Goal: Task Accomplishment & Management: Complete application form

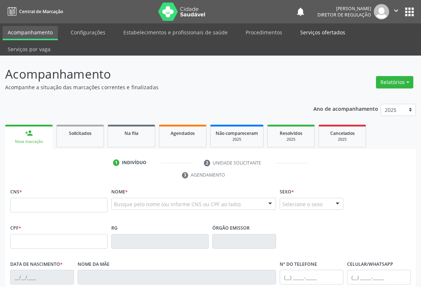
click at [308, 32] on link "Serviços ofertados" at bounding box center [322, 32] width 55 height 13
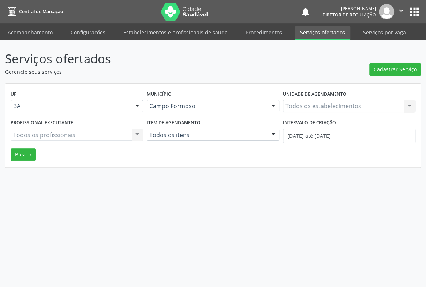
drag, startPoint x: 331, startPoint y: 108, endPoint x: 323, endPoint y: 109, distance: 7.8
click at [330, 108] on div "Todos os estabelecimentos Todos os estabelecimentos Nenhum resultado encontrado…" at bounding box center [349, 106] width 132 height 12
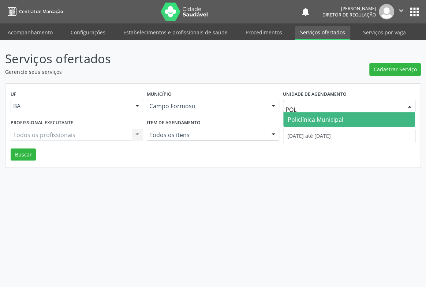
type input "POLI"
click at [303, 121] on span "Policlínica Municipal" at bounding box center [315, 120] width 56 height 8
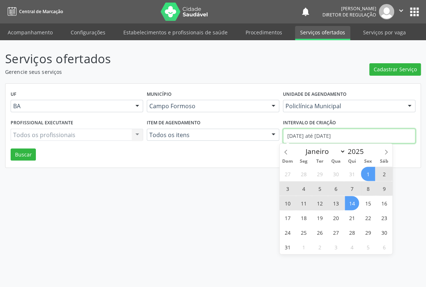
click at [306, 135] on input "01/08/2025 até 14/08/2025" at bounding box center [349, 136] width 132 height 15
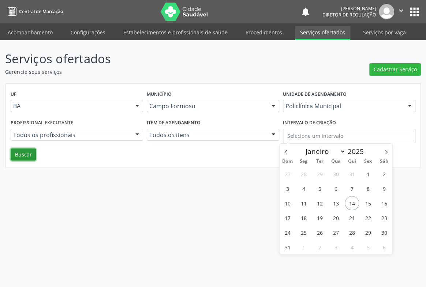
click at [27, 154] on button "Buscar" at bounding box center [23, 154] width 25 height 12
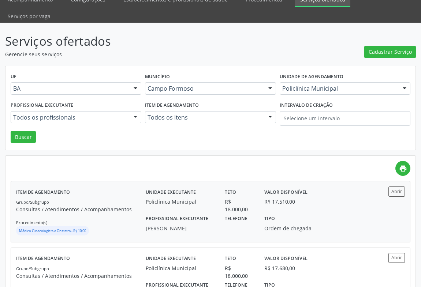
scroll to position [66, 0]
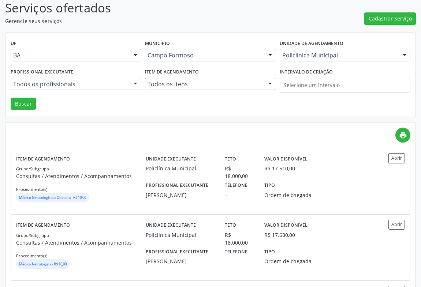
click at [118, 78] on div "Todos os profissionais" at bounding box center [76, 84] width 131 height 12
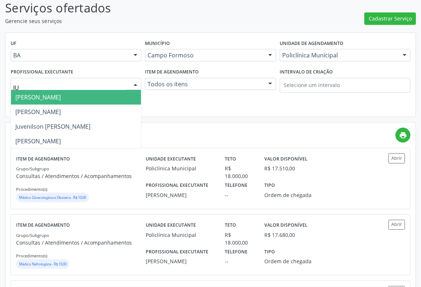
type input "JUV"
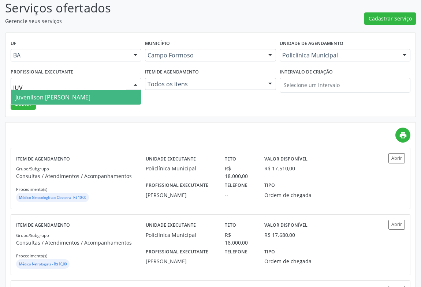
click at [118, 90] on span "Juvenilson [PERSON_NAME]" at bounding box center [76, 97] width 130 height 15
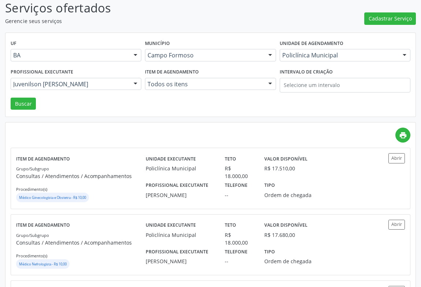
click at [35, 87] on div "UF BA BA Nenhum resultado encontrado para: " " Não há nenhuma opção para ser ex…" at bounding box center [210, 75] width 410 height 84
click at [27, 98] on button "Buscar" at bounding box center [23, 104] width 25 height 12
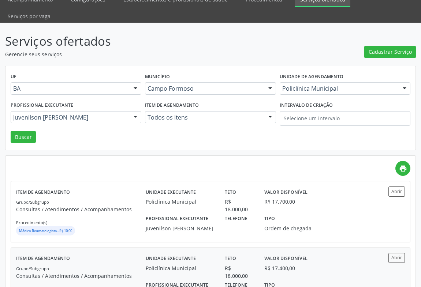
scroll to position [99, 0]
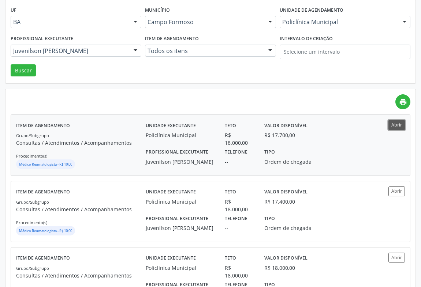
click at [392, 120] on button "Abrir" at bounding box center [396, 125] width 16 height 10
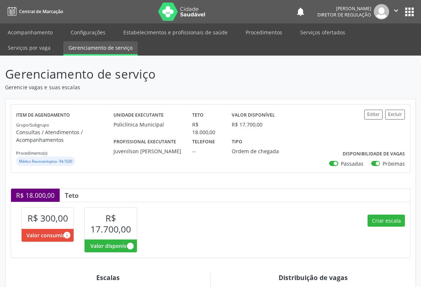
scroll to position [133, 0]
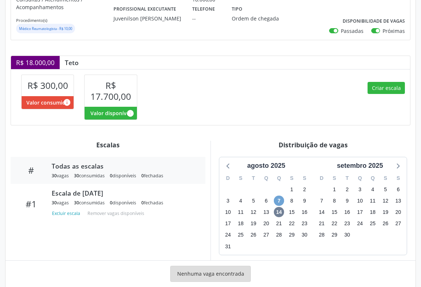
click at [280, 197] on span "7" at bounding box center [279, 201] width 10 height 10
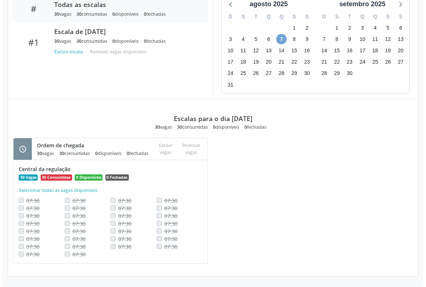
scroll to position [132, 0]
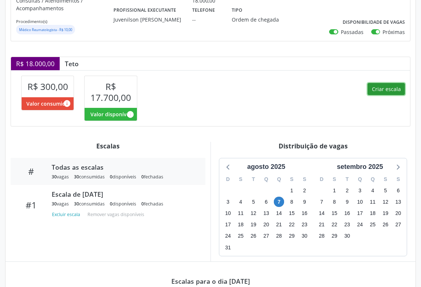
click at [387, 91] on button "Criar escala" at bounding box center [385, 89] width 37 height 12
select select "7"
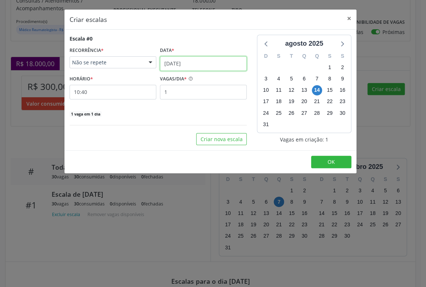
click at [212, 67] on input "14/08/2025" at bounding box center [203, 63] width 87 height 15
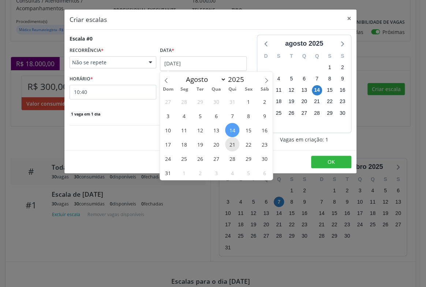
click at [227, 142] on span "21" at bounding box center [232, 144] width 14 height 14
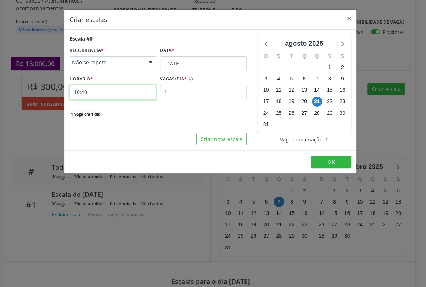
click at [132, 88] on input "10:40" at bounding box center [112, 92] width 87 height 15
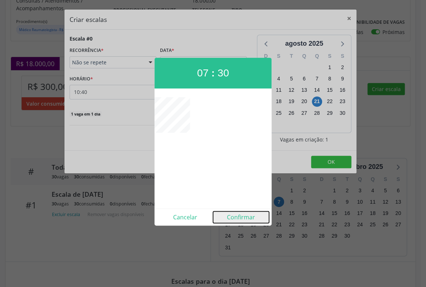
click at [256, 219] on button "Confirmar" at bounding box center [241, 217] width 56 height 12
type input "07:30"
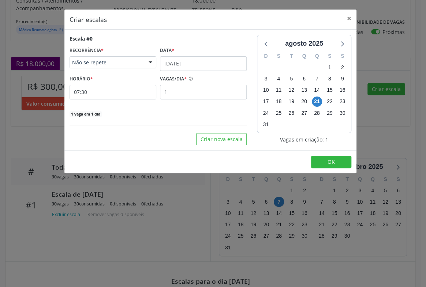
click at [214, 101] on div "Escala #0 RECORRÊNCIA * Não se repete Não se repete Diário/Semanal Mensal Nenhu…" at bounding box center [157, 76] width 177 height 83
click at [214, 95] on input "1" at bounding box center [203, 92] width 87 height 15
type input "30"
click at [320, 159] on button "OK" at bounding box center [331, 162] width 40 height 12
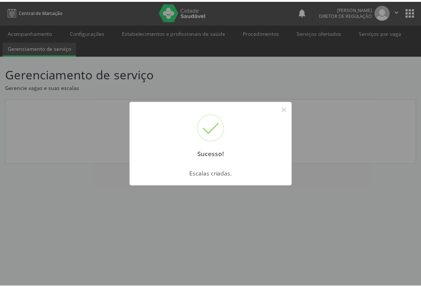
scroll to position [0, 0]
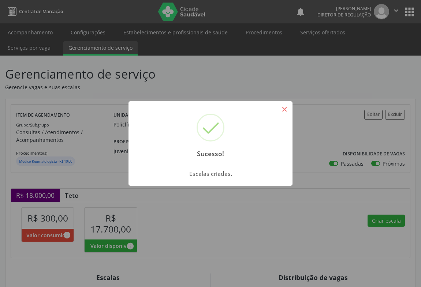
click at [279, 111] on button "×" at bounding box center [284, 109] width 12 height 12
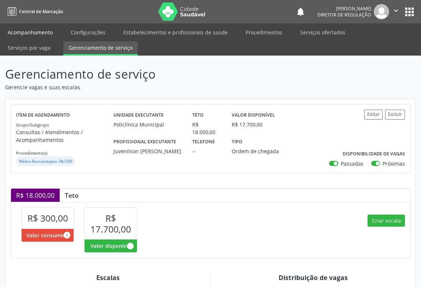
click at [26, 30] on link "Acompanhamento" at bounding box center [30, 32] width 55 height 13
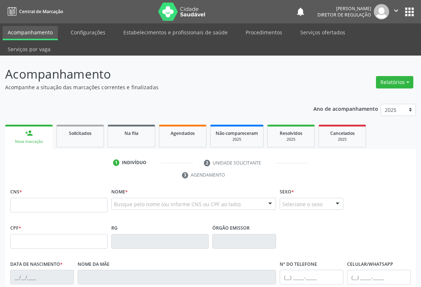
click at [48, 198] on input "text" at bounding box center [58, 205] width 97 height 15
type input "707 0088 9733 0438"
type input "2142382452"
type input "30/12/1996"
type input "(74) 99115-3843"
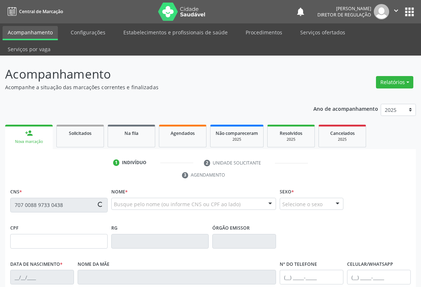
type input "(74) 99115-3843"
type input "078.404.585-21"
type input "SN"
type input "078.404.585-21"
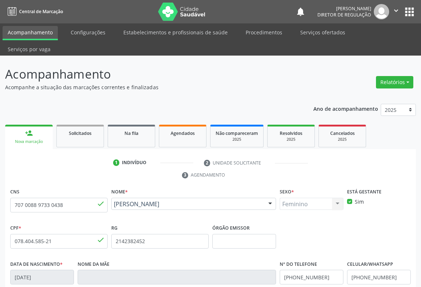
scroll to position [121, 0]
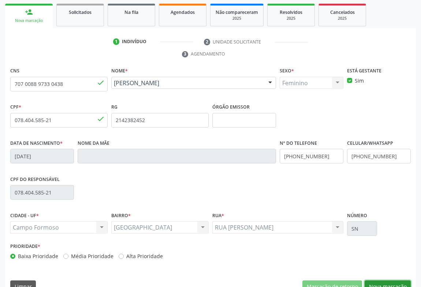
drag, startPoint x: 389, startPoint y: 267, endPoint x: 168, endPoint y: 191, distance: 234.2
click at [389, 280] on button "Nova marcação" at bounding box center [387, 286] width 46 height 12
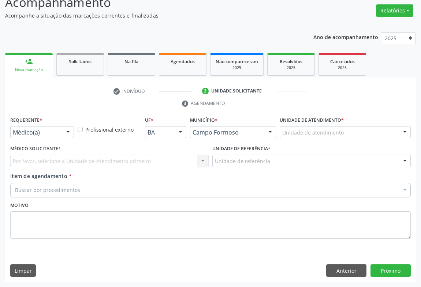
scroll to position [56, 0]
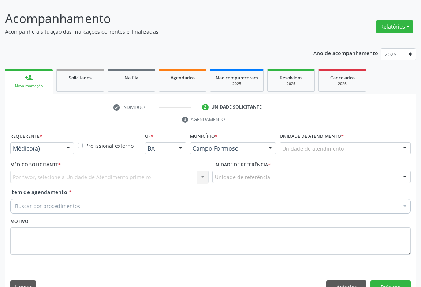
click at [61, 142] on div "Médico(a) Médico(a) Enfermeiro(a) Paciente Nenhum resultado encontrado para: " …" at bounding box center [42, 148] width 64 height 12
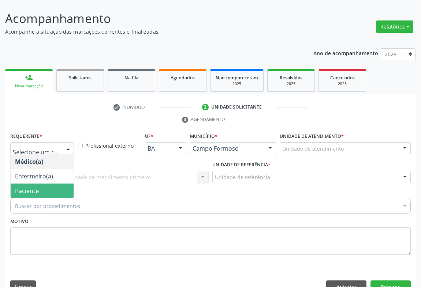
click at [57, 184] on span "Paciente" at bounding box center [42, 191] width 63 height 15
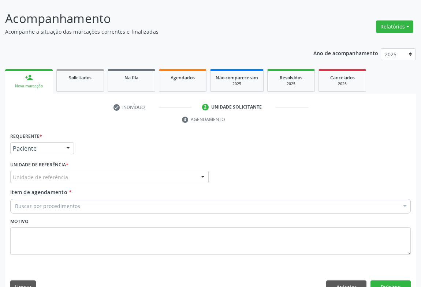
drag, startPoint x: 104, startPoint y: 161, endPoint x: 105, endPoint y: 197, distance: 36.2
click at [104, 171] on div "Unidade de referência" at bounding box center [109, 177] width 198 height 12
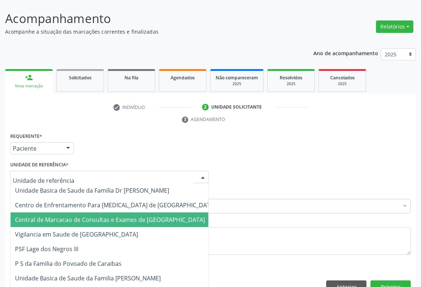
click at [104, 216] on span "Central de Marcacao de Consultas e Exames de [GEOGRAPHIC_DATA]" at bounding box center [110, 220] width 190 height 8
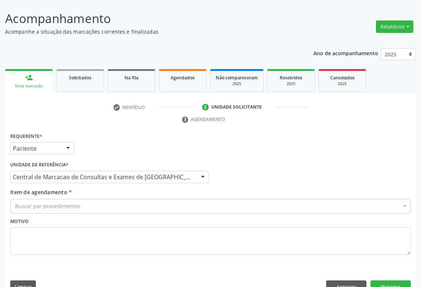
click at [144, 199] on div "Buscar por procedimentos" at bounding box center [210, 206] width 400 height 15
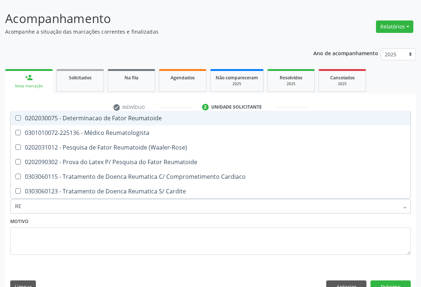
type input "REU"
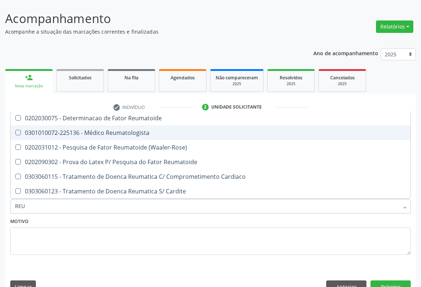
click at [155, 125] on span "0301010072-225136 - Médico Reumatologista" at bounding box center [210, 132] width 399 height 15
checkbox Reumatologista "true"
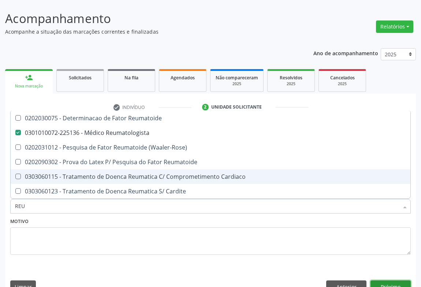
click at [389, 280] on button "Próximo" at bounding box center [390, 286] width 40 height 12
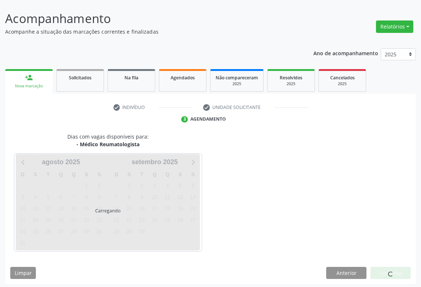
scroll to position [42, 0]
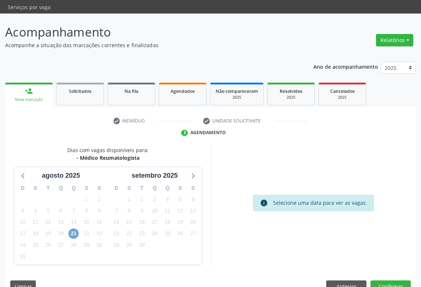
click at [77, 229] on span "21" at bounding box center [73, 234] width 10 height 10
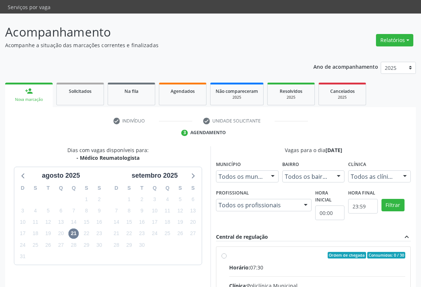
click at [291, 252] on div "Ordem de chegada Consumidos: 0 / 30" at bounding box center [317, 255] width 176 height 7
click at [226, 252] on input "Ordem de chegada Consumidos: 0 / 30 Horário: 07:30 Clínica: Policlínica Municip…" at bounding box center [223, 255] width 5 height 7
radio input "true"
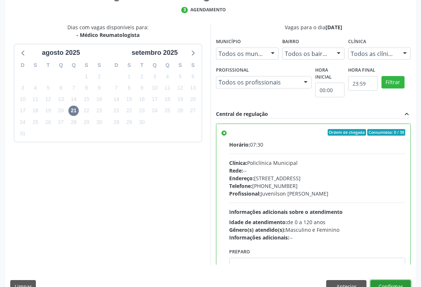
click at [399, 280] on button "Confirmar" at bounding box center [390, 286] width 40 height 12
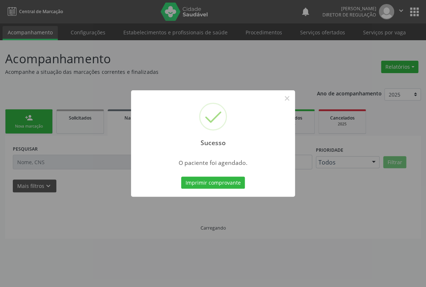
click at [181, 177] on button "Imprimir comprovante" at bounding box center [213, 183] width 64 height 12
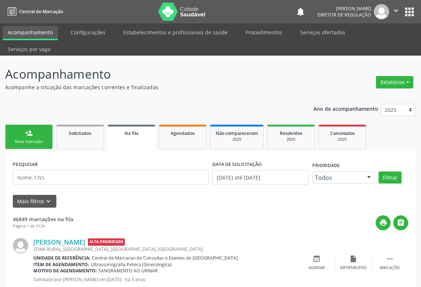
click at [24, 125] on link "person_add Nova marcação" at bounding box center [29, 137] width 48 height 24
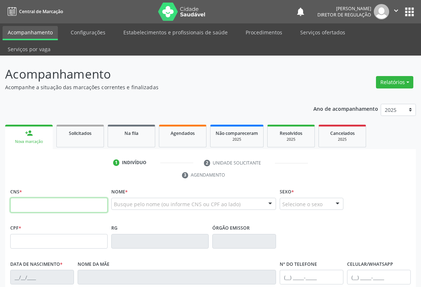
click at [23, 198] on input "text" at bounding box center [58, 205] width 97 height 15
type input "706 9061 9620 6139"
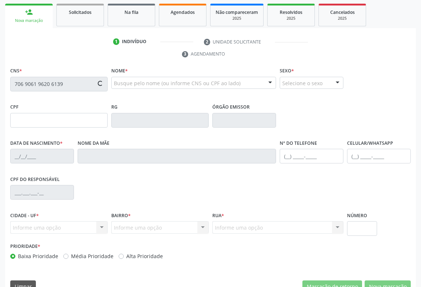
type input "001.117.695-40"
type input "0841632596"
type input "23/03/1977"
type input "(74) 98816-5996"
type input "(74) 99110-8170"
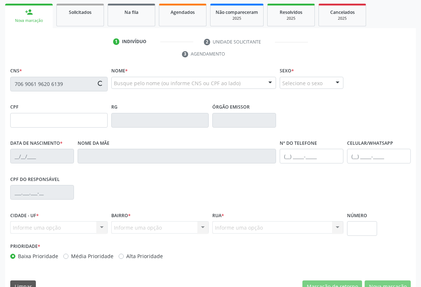
type input "001.117.695-40"
type input "S/N"
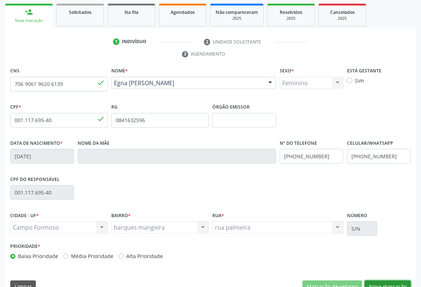
click at [389, 280] on button "Nova marcação" at bounding box center [387, 286] width 46 height 12
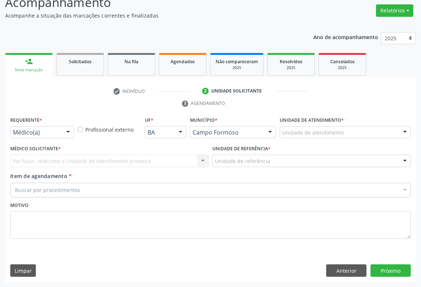
scroll to position [56, 0]
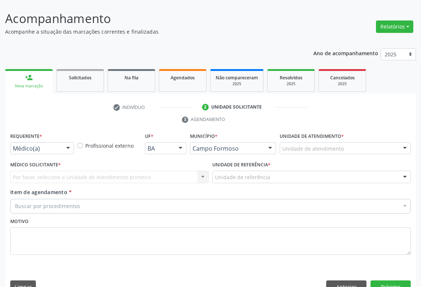
click at [63, 143] on div at bounding box center [68, 149] width 11 height 12
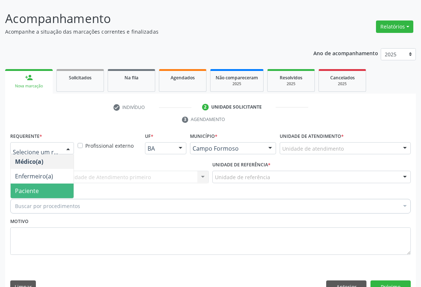
drag, startPoint x: 61, startPoint y: 174, endPoint x: 73, endPoint y: 171, distance: 13.1
click at [62, 184] on span "Paciente" at bounding box center [42, 191] width 63 height 15
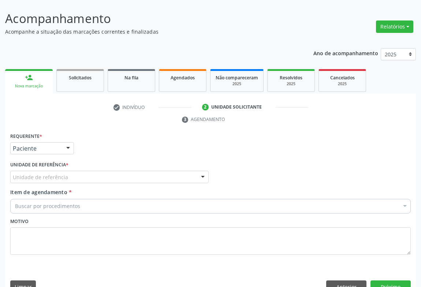
click at [87, 171] on div "Unidade de referência" at bounding box center [109, 177] width 198 height 12
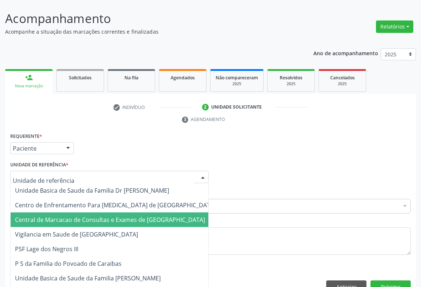
click at [86, 216] on span "Central de Marcacao de Consultas e Exames de [GEOGRAPHIC_DATA]" at bounding box center [110, 220] width 190 height 8
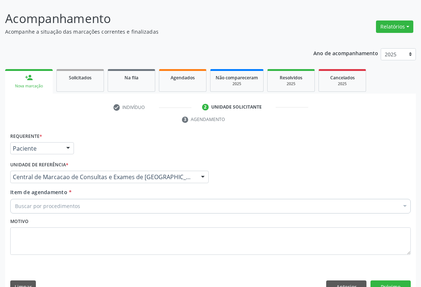
click at [87, 199] on div "Buscar por procedimentos" at bounding box center [210, 206] width 400 height 15
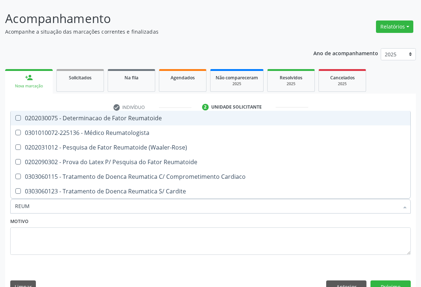
type input "REUMA"
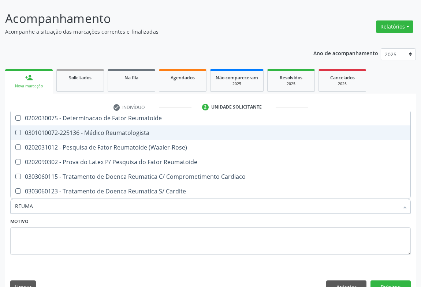
click at [98, 125] on span "0301010072-225136 - Médico Reumatologista" at bounding box center [210, 132] width 399 height 15
checkbox Reumatologista "true"
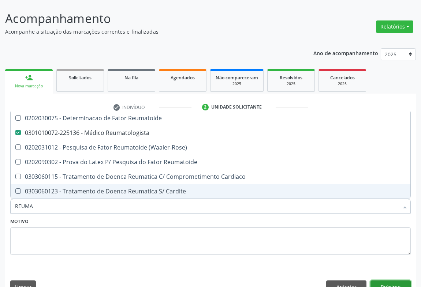
click at [382, 280] on button "Próximo" at bounding box center [390, 286] width 40 height 12
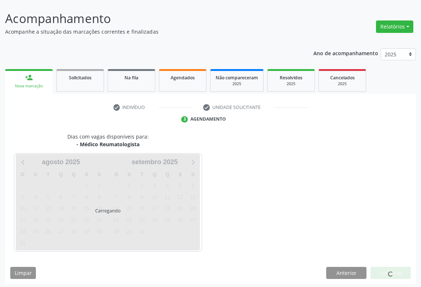
scroll to position [42, 0]
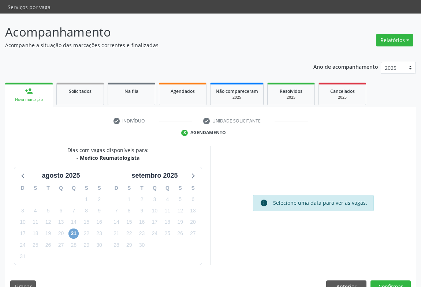
click at [74, 229] on span "21" at bounding box center [73, 234] width 10 height 10
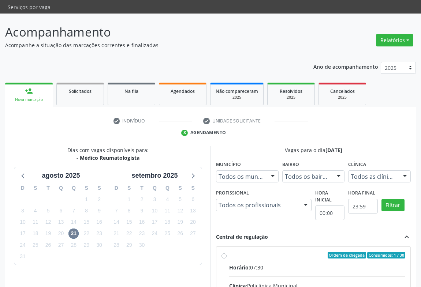
drag, startPoint x: 283, startPoint y: 249, endPoint x: 425, endPoint y: 246, distance: 141.6
click at [284, 264] on div "Horário: 07:30" at bounding box center [317, 268] width 176 height 8
click at [226, 252] on input "Ordem de chegada Consumidos: 1 / 30 Horário: 07:30 Clínica: Policlínica Municip…" at bounding box center [223, 255] width 5 height 7
radio input "true"
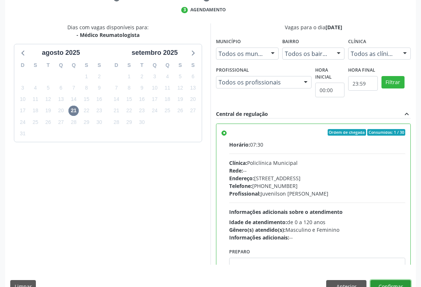
click at [392, 280] on button "Confirmar" at bounding box center [390, 286] width 40 height 12
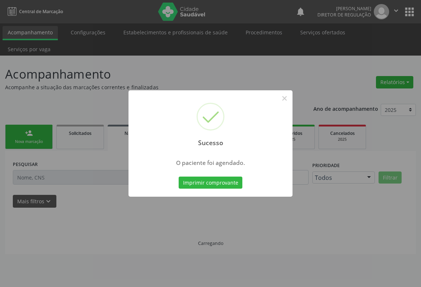
scroll to position [0, 0]
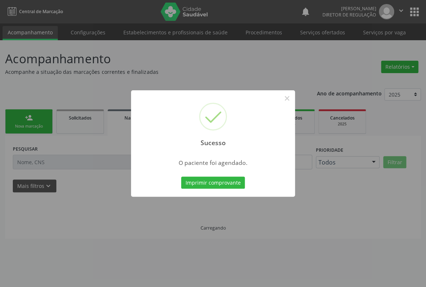
click at [181, 177] on button "Imprimir comprovante" at bounding box center [213, 183] width 64 height 12
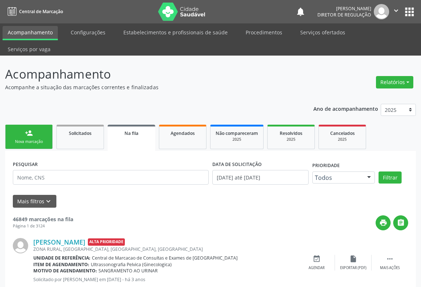
click at [30, 129] on div "person_add" at bounding box center [29, 133] width 8 height 8
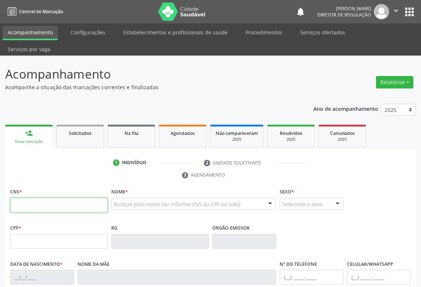
click at [57, 198] on input "text" at bounding box center [58, 205] width 97 height 15
type input "704 3075 1060 1198"
type input "30/04/1982"
type input "(74) 98051-0557"
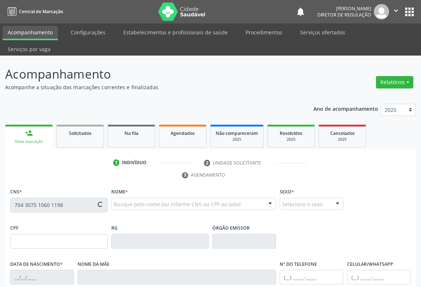
type input "S/N"
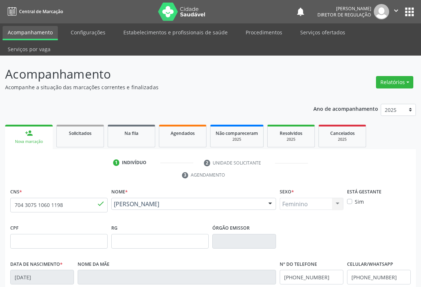
scroll to position [121, 0]
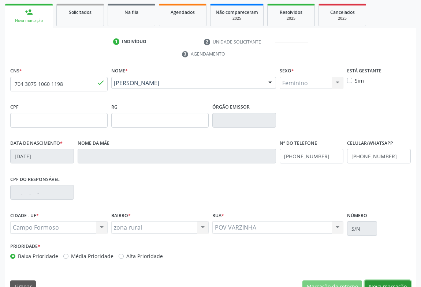
drag, startPoint x: 393, startPoint y: 274, endPoint x: 211, endPoint y: 204, distance: 195.5
click at [393, 280] on button "Nova marcação" at bounding box center [387, 286] width 46 height 12
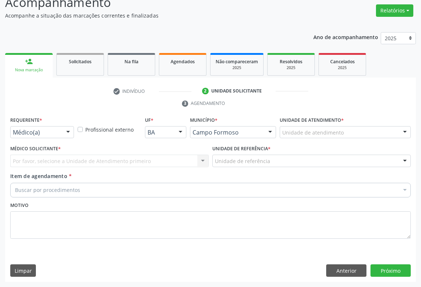
scroll to position [56, 0]
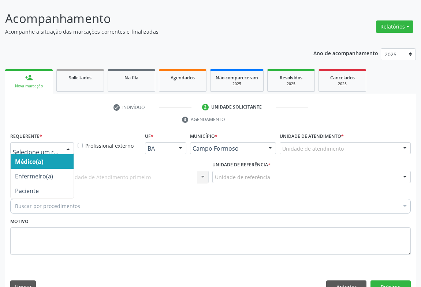
click at [62, 142] on div "Médico(a) Enfermeiro(a) Paciente Nenhum resultado encontrado para: " " Não há n…" at bounding box center [42, 148] width 64 height 12
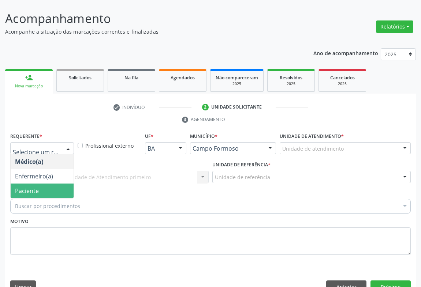
click at [55, 184] on span "Paciente" at bounding box center [42, 191] width 63 height 15
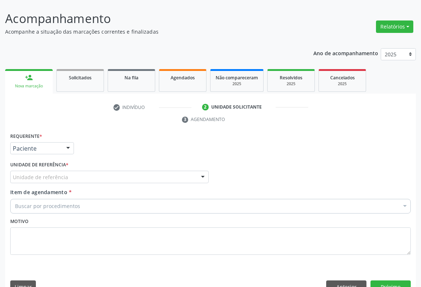
click at [133, 171] on div "Unidade de referência" at bounding box center [109, 177] width 198 height 12
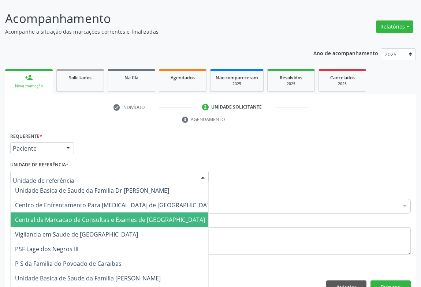
drag, startPoint x: 124, startPoint y: 201, endPoint x: 162, endPoint y: 188, distance: 39.8
click at [125, 216] on span "Central de Marcacao de Consultas e Exames de [GEOGRAPHIC_DATA]" at bounding box center [110, 220] width 190 height 8
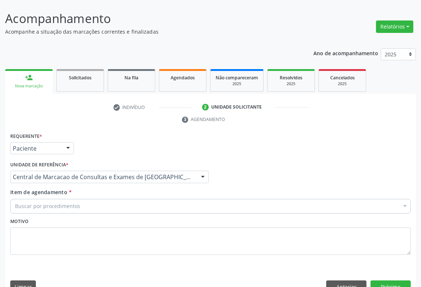
click at [162, 199] on div "Buscar por procedimentos" at bounding box center [210, 206] width 400 height 15
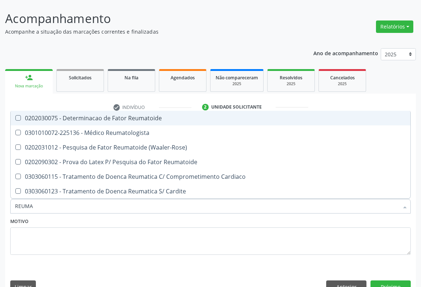
type input "REUMAT"
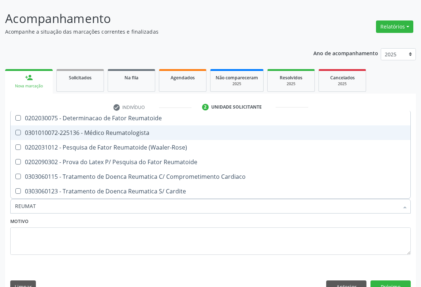
click at [154, 130] on div "0301010072-225136 - Médico Reumatologista" at bounding box center [210, 133] width 391 height 6
checkbox Reumatologista "true"
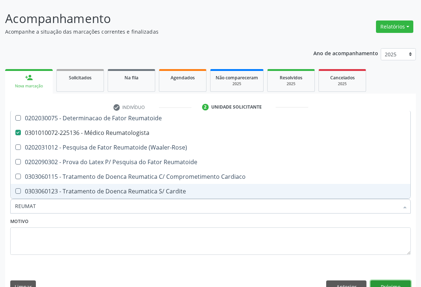
click at [376, 280] on button "Próximo" at bounding box center [390, 286] width 40 height 12
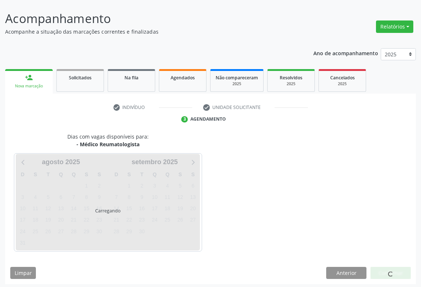
scroll to position [42, 0]
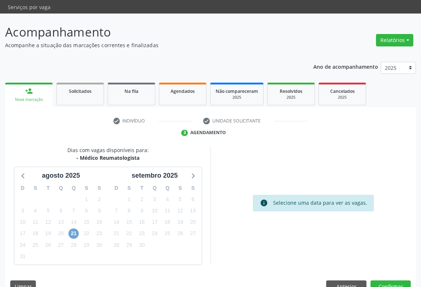
drag, startPoint x: 73, startPoint y: 220, endPoint x: 75, endPoint y: 210, distance: 10.0
click at [73, 229] on span "21" at bounding box center [73, 234] width 10 height 10
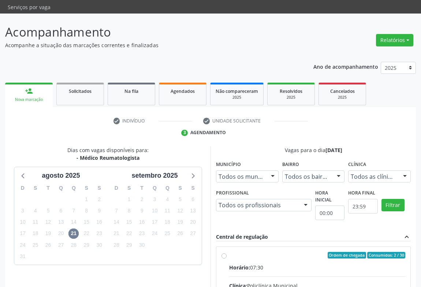
click at [226, 252] on input "Ordem de chegada Consumidos: 2 / 30 Horário: 07:30 Clínica: Policlínica Municip…" at bounding box center [223, 255] width 5 height 7
radio input "true"
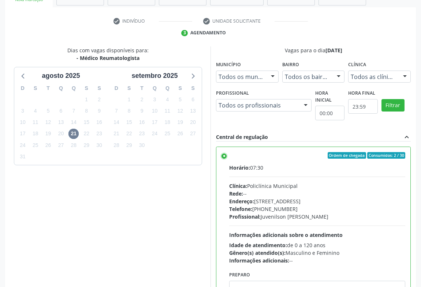
scroll to position [165, 0]
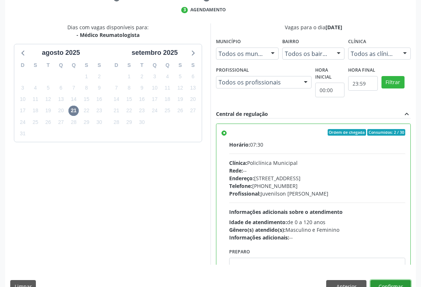
click at [403, 280] on button "Confirmar" at bounding box center [390, 286] width 40 height 12
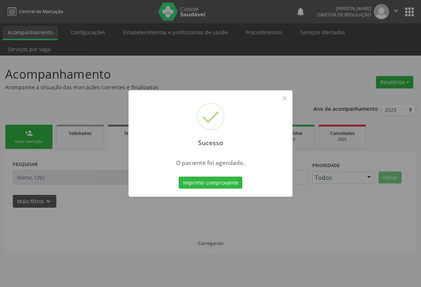
scroll to position [0, 0]
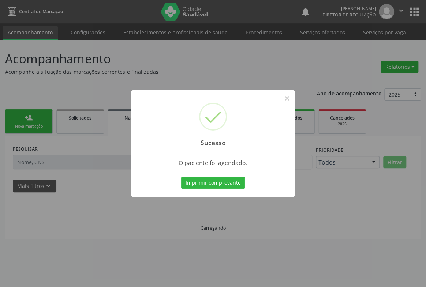
click at [181, 177] on button "Imprimir comprovante" at bounding box center [213, 183] width 64 height 12
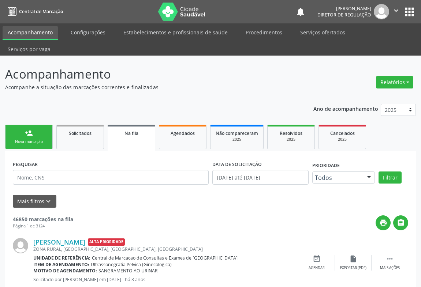
click at [30, 125] on link "person_add Nova marcação" at bounding box center [29, 137] width 48 height 24
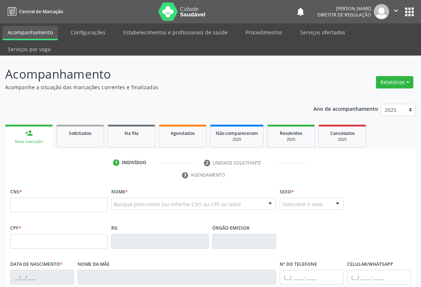
drag, startPoint x: 47, startPoint y: 180, endPoint x: 38, endPoint y: 182, distance: 9.1
click at [44, 186] on div "CNS *" at bounding box center [58, 199] width 97 height 26
click at [41, 197] on fieldset "CNS *" at bounding box center [58, 201] width 97 height 31
click at [41, 198] on input "text" at bounding box center [58, 205] width 97 height 15
type input "700 5051 1353 7357"
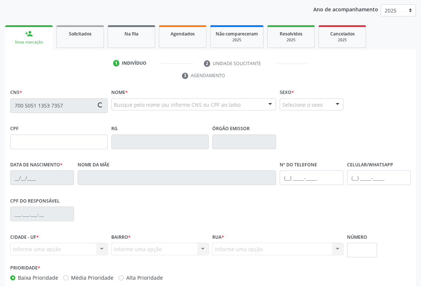
scroll to position [121, 0]
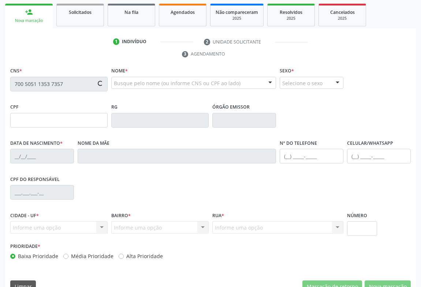
type input "0274333074"
type input "24/11/1960"
type input "(74) 98142-2463"
type input "234.533.545-91"
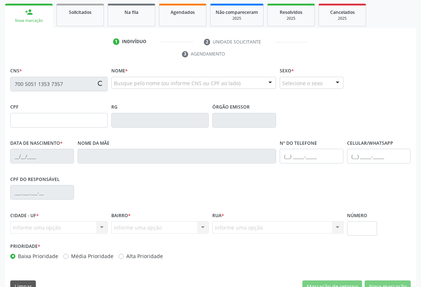
type input "201"
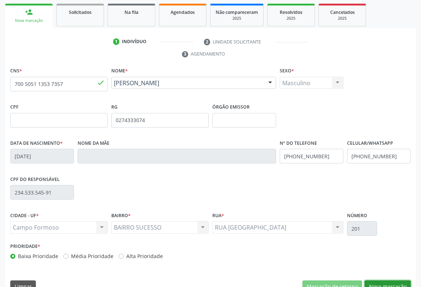
drag, startPoint x: 373, startPoint y: 267, endPoint x: 196, endPoint y: 170, distance: 201.9
click at [373, 280] on button "Nova marcação" at bounding box center [387, 286] width 46 height 12
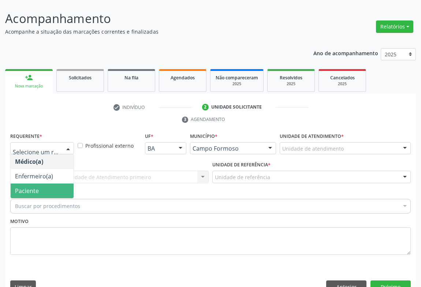
drag, startPoint x: 49, startPoint y: 171, endPoint x: 47, endPoint y: 165, distance: 6.2
click at [49, 184] on span "Paciente" at bounding box center [42, 191] width 63 height 15
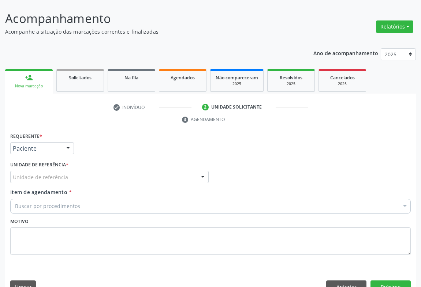
click at [146, 170] on div "Unidade de referência * Unidade de referência Unidade Basica de Saude da Famili…" at bounding box center [109, 173] width 202 height 29
click at [148, 171] on div "Unidade de referência" at bounding box center [109, 177] width 198 height 12
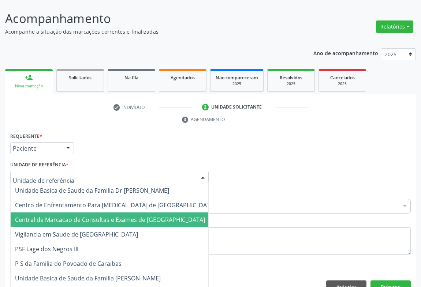
drag, startPoint x: 147, startPoint y: 206, endPoint x: 160, endPoint y: 193, distance: 18.4
click at [148, 216] on span "Central de Marcacao de Consultas e Exames de [GEOGRAPHIC_DATA]" at bounding box center [110, 220] width 190 height 8
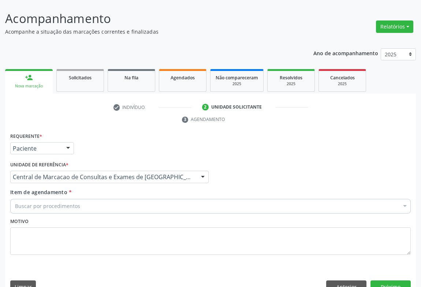
click at [161, 199] on div "Buscar por procedimentos" at bounding box center [210, 206] width 400 height 15
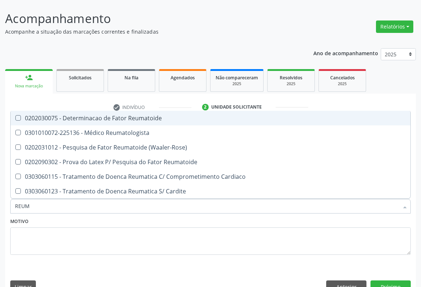
type input "REUMA"
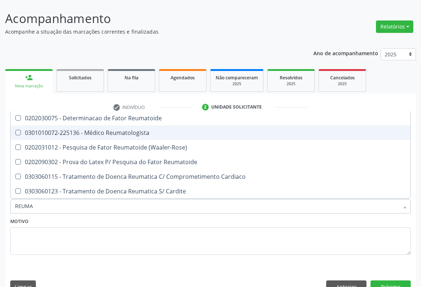
click at [160, 125] on span "0301010072-225136 - Médico Reumatologista" at bounding box center [210, 132] width 399 height 15
checkbox Reumatologista "true"
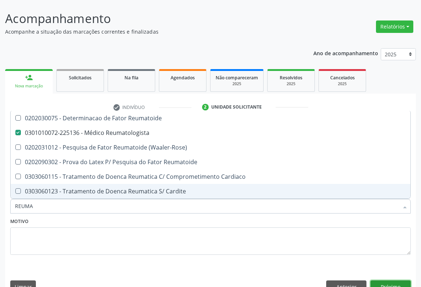
drag, startPoint x: 397, startPoint y: 268, endPoint x: 391, endPoint y: 267, distance: 6.7
click at [391, 280] on button "Próximo" at bounding box center [390, 286] width 40 height 12
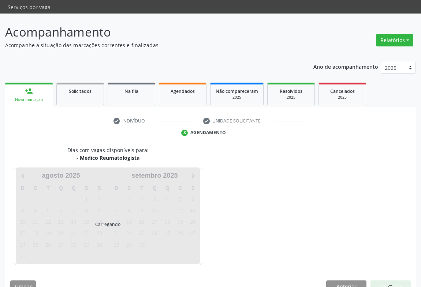
scroll to position [42, 0]
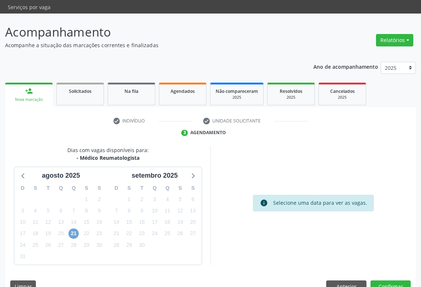
click at [70, 229] on span "21" at bounding box center [73, 234] width 10 height 10
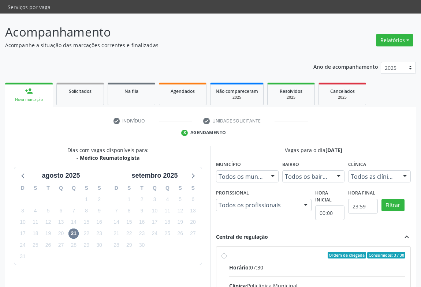
drag, startPoint x: 279, startPoint y: 274, endPoint x: 425, endPoint y: 256, distance: 147.1
radio input "true"
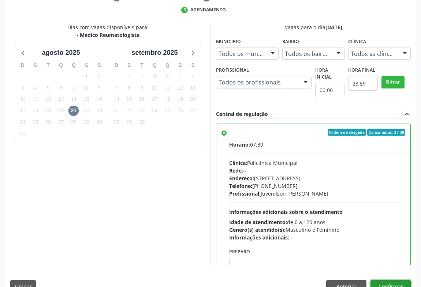
click at [399, 280] on button "Confirmar" at bounding box center [390, 286] width 40 height 12
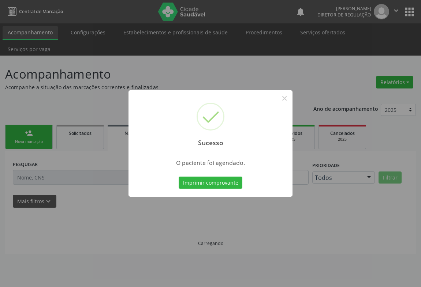
scroll to position [0, 0]
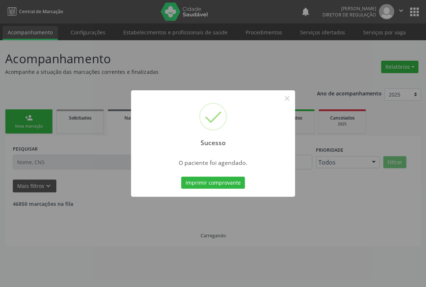
click at [181, 177] on button "Imprimir comprovante" at bounding box center [213, 183] width 64 height 12
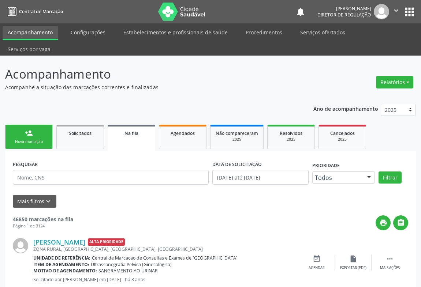
click at [40, 125] on link "person_add Nova marcação" at bounding box center [29, 137] width 48 height 24
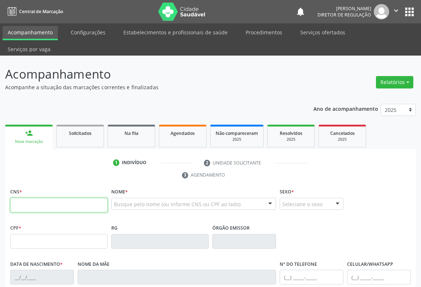
click at [34, 198] on input "text" at bounding box center [58, 205] width 97 height 15
type input "702 8071 1194 2861"
type input "015.880.545-35"
type input "0835033589"
type input "SSPBA"
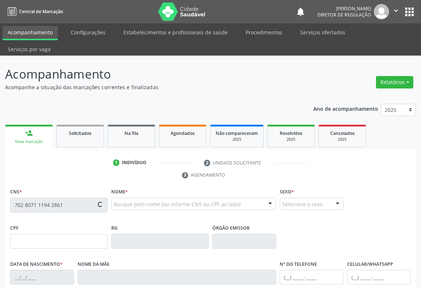
type input "19/12/1967"
type input "(74) 99122-1275"
type input "015.880.545-35"
type input "S/N"
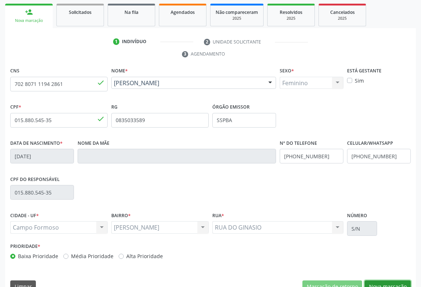
drag, startPoint x: 378, startPoint y: 269, endPoint x: 261, endPoint y: 201, distance: 134.8
click at [377, 280] on button "Nova marcação" at bounding box center [387, 286] width 46 height 12
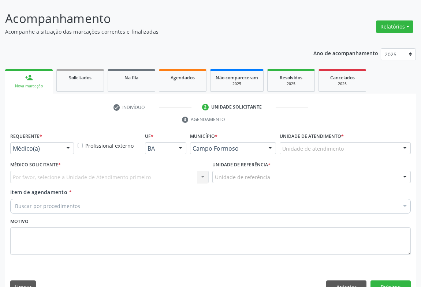
click at [66, 143] on div at bounding box center [68, 149] width 11 height 12
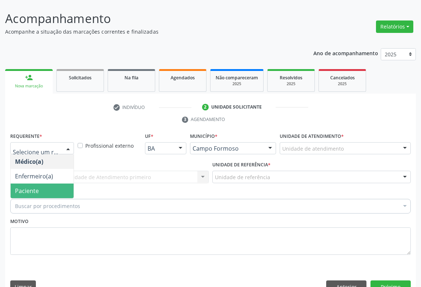
click at [50, 184] on span "Paciente" at bounding box center [42, 191] width 63 height 15
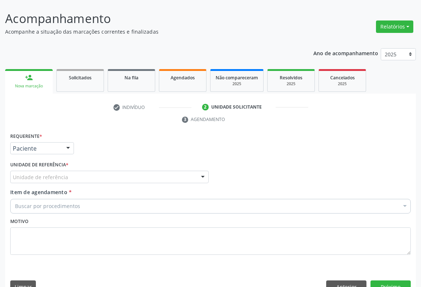
click at [108, 171] on div "Unidade de referência" at bounding box center [109, 177] width 198 height 12
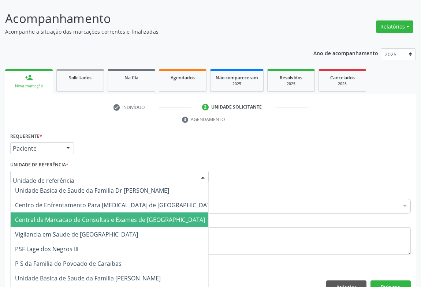
click at [108, 212] on span "Central de Marcacao de Consultas e Exames de [GEOGRAPHIC_DATA]" at bounding box center [115, 219] width 209 height 15
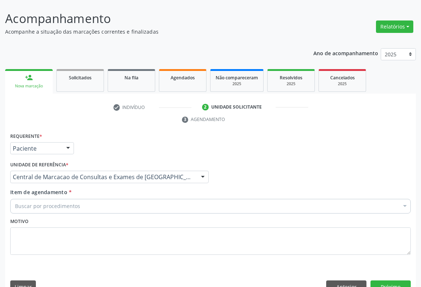
click at [131, 199] on div "Buscar por procedimentos" at bounding box center [210, 206] width 400 height 15
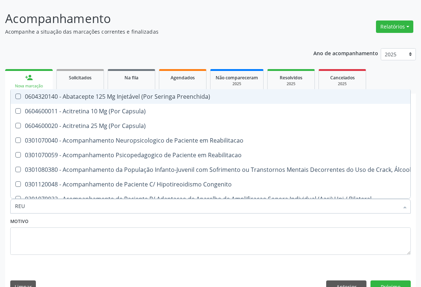
type input "REUM"
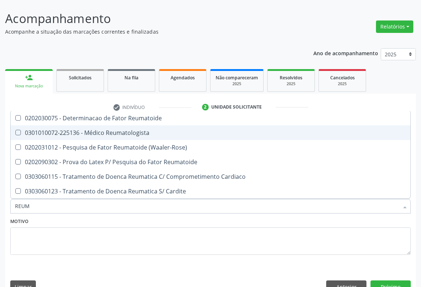
drag, startPoint x: 143, startPoint y: 114, endPoint x: 218, endPoint y: 150, distance: 83.9
click at [147, 130] on div "0301010072-225136 - Médico Reumatologista" at bounding box center [210, 133] width 391 height 6
checkbox Reumatologista "true"
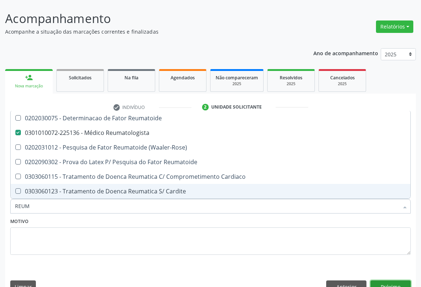
click at [380, 280] on button "Próximo" at bounding box center [390, 286] width 40 height 12
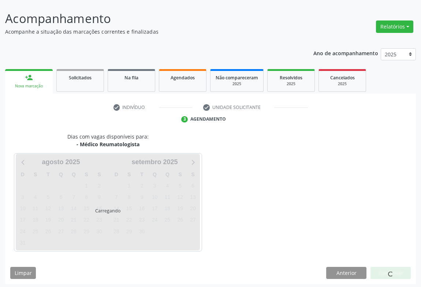
scroll to position [42, 0]
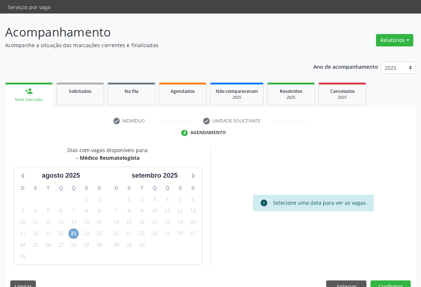
click at [76, 229] on span "21" at bounding box center [73, 234] width 10 height 10
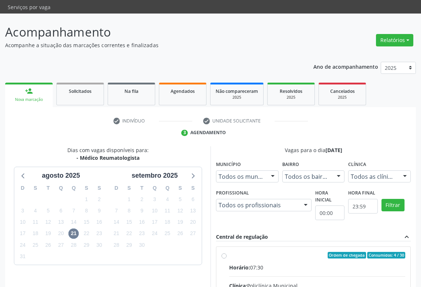
drag, startPoint x: 303, startPoint y: 255, endPoint x: 298, endPoint y: 250, distance: 7.8
click at [305, 264] on div "Horário: 07:30" at bounding box center [317, 268] width 176 height 8
click at [226, 255] on input "Ordem de chegada Consumidos: 4 / 30 Horário: 07:30 Clínica: Policlínica Municip…" at bounding box center [223, 255] width 5 height 7
radio input "true"
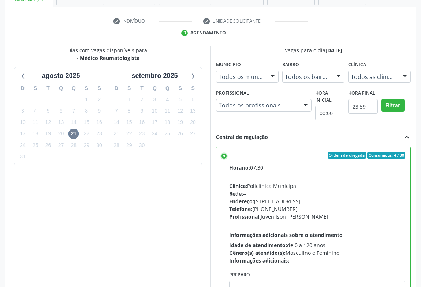
scroll to position [165, 0]
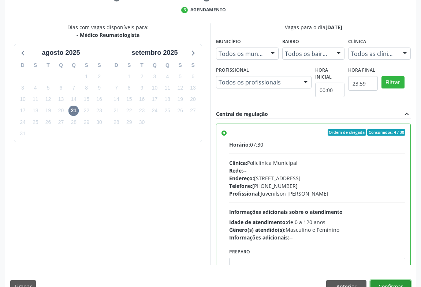
click at [396, 280] on button "Confirmar" at bounding box center [390, 286] width 40 height 12
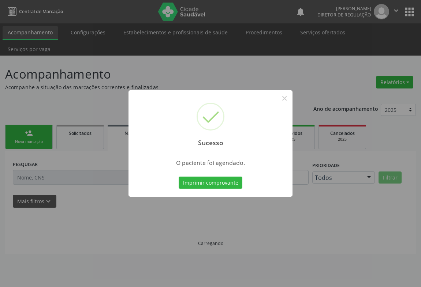
scroll to position [0, 0]
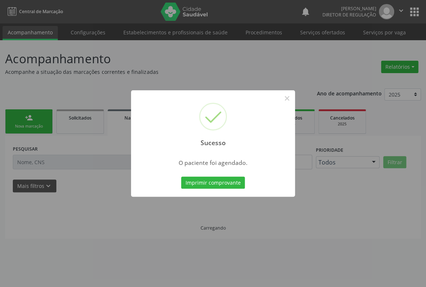
click at [181, 177] on button "Imprimir comprovante" at bounding box center [213, 183] width 64 height 12
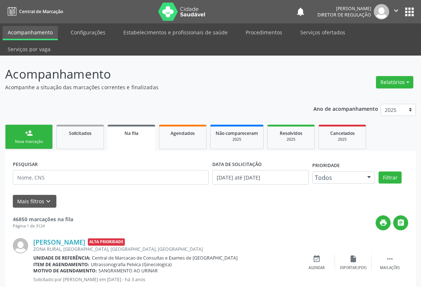
click at [20, 139] on div "Nova marcação" at bounding box center [29, 141] width 37 height 5
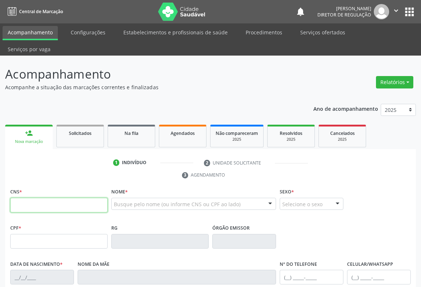
click at [42, 198] on input "text" at bounding box center [58, 205] width 97 height 15
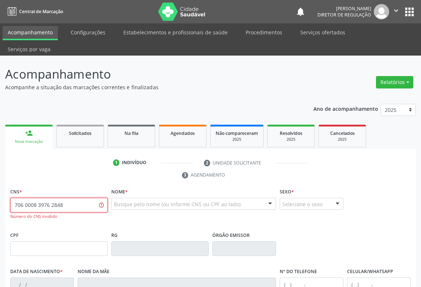
type input "706 0008 3976 2848"
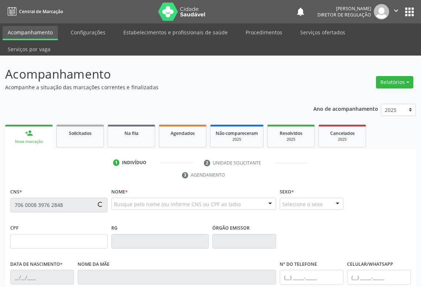
type input "0738791261"
type input "13/08/1965"
type input "(74) 9975-7307"
type input "009.904.375-07"
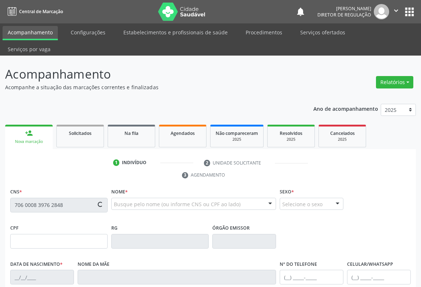
type input "S/N"
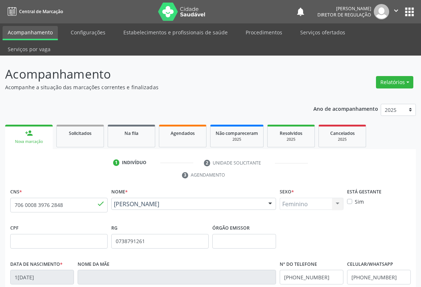
scroll to position [121, 0]
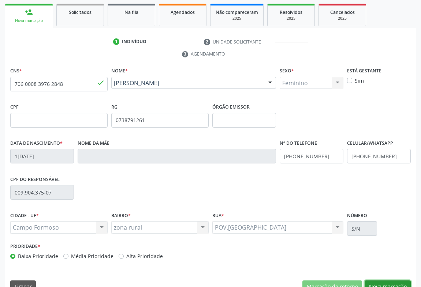
drag, startPoint x: 392, startPoint y: 269, endPoint x: 268, endPoint y: 213, distance: 136.0
click at [392, 280] on button "Nova marcação" at bounding box center [387, 286] width 46 height 12
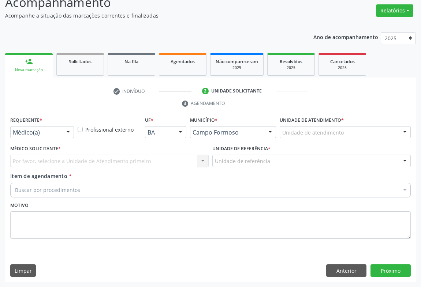
scroll to position [56, 0]
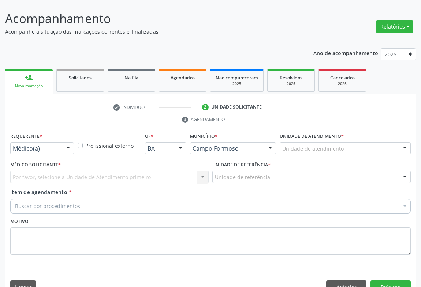
click at [60, 142] on div "Médico(a)" at bounding box center [42, 148] width 64 height 12
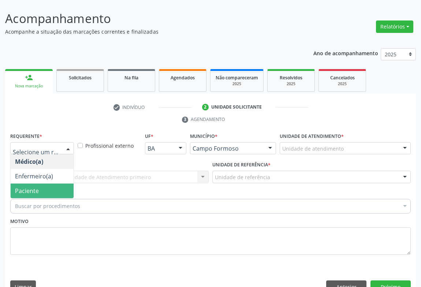
click at [56, 184] on span "Paciente" at bounding box center [42, 191] width 63 height 15
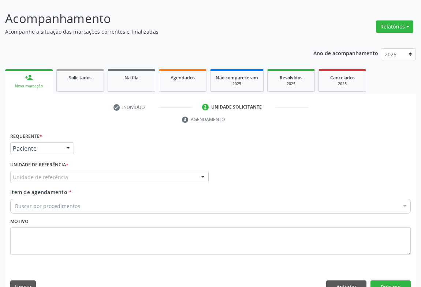
click at [140, 171] on div "Unidade de referência" at bounding box center [109, 177] width 198 height 12
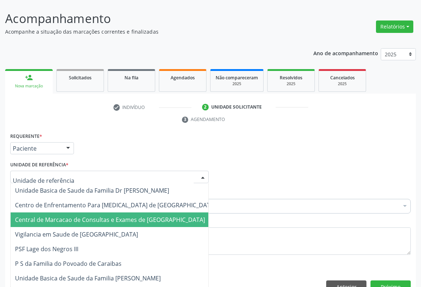
click at [118, 216] on span "Central de Marcacao de Consultas e Exames de [GEOGRAPHIC_DATA]" at bounding box center [110, 220] width 190 height 8
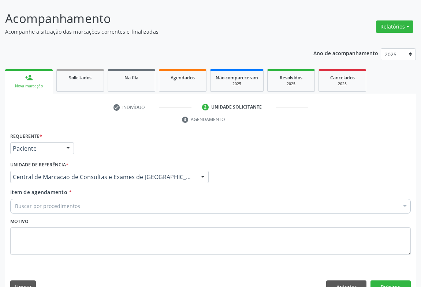
click at [130, 199] on div "Buscar por procedimentos" at bounding box center [210, 206] width 400 height 15
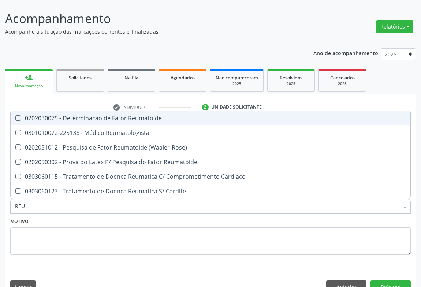
type input "REUM"
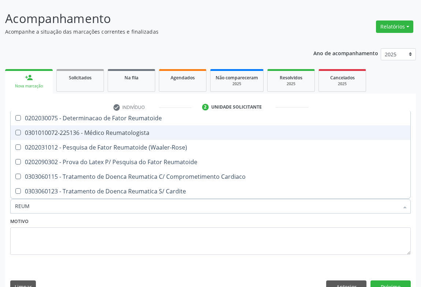
drag, startPoint x: 137, startPoint y: 114, endPoint x: 221, endPoint y: 157, distance: 93.7
click at [138, 130] on div "0301010072-225136 - Médico Reumatologista" at bounding box center [210, 133] width 391 height 6
checkbox Reumatologista "true"
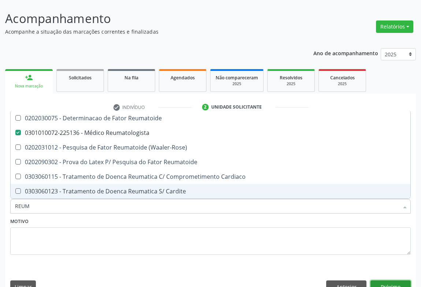
click at [377, 280] on button "Próximo" at bounding box center [390, 286] width 40 height 12
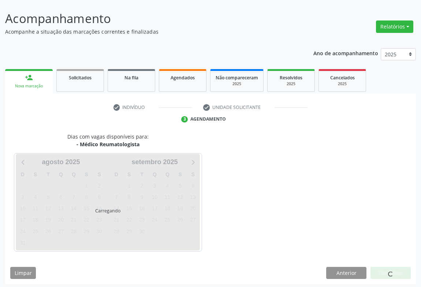
scroll to position [42, 0]
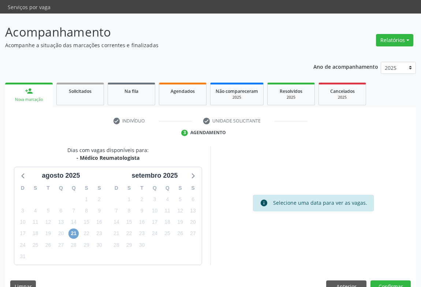
click at [75, 229] on span "21" at bounding box center [73, 234] width 10 height 10
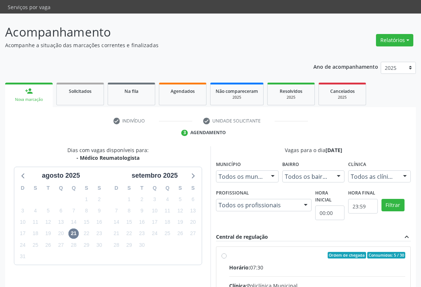
click at [318, 282] on div "Clínica: Policlínica Municipal" at bounding box center [317, 286] width 176 height 8
click at [226, 259] on input "Ordem de chegada Consumidos: 5 / 30 Horário: 07:30 Clínica: Policlínica Municip…" at bounding box center [223, 255] width 5 height 7
radio input "true"
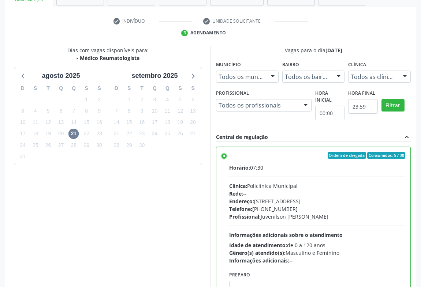
scroll to position [165, 0]
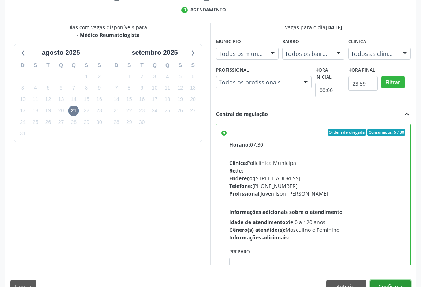
click at [396, 280] on button "Confirmar" at bounding box center [390, 286] width 40 height 12
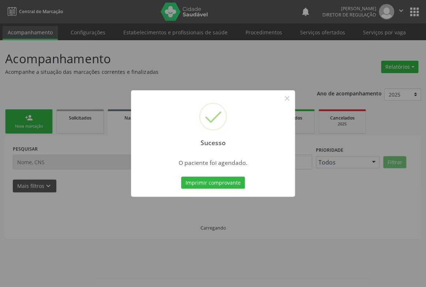
click at [181, 177] on button "Imprimir comprovante" at bounding box center [213, 183] width 64 height 12
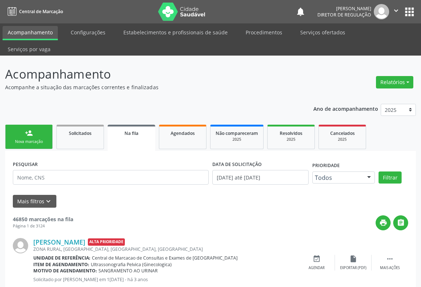
click at [38, 130] on link "person_add Nova marcação" at bounding box center [29, 137] width 48 height 24
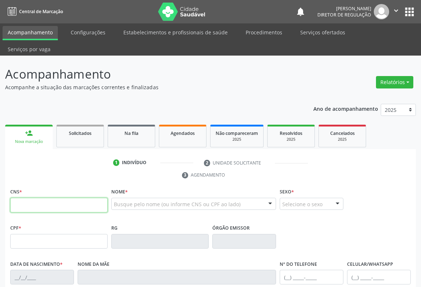
click at [33, 198] on input "text" at bounding box center [58, 205] width 97 height 15
type input "704 7037 3311 7930"
type input "0459143204"
type input "14/09/1952"
type input "887.960.435-04"
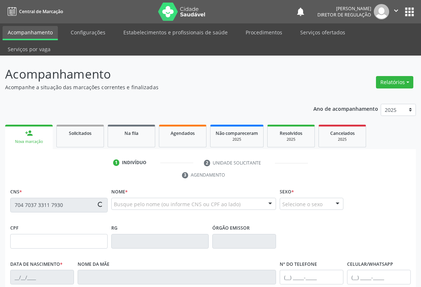
type input "S/N"
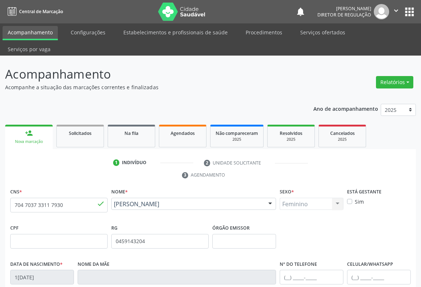
scroll to position [121, 0]
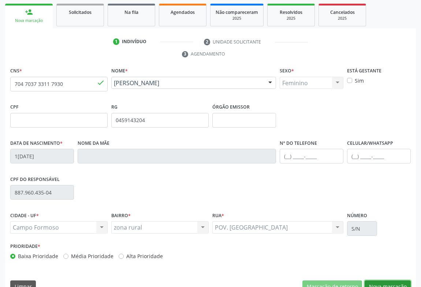
click at [396, 280] on button "Nova marcação" at bounding box center [387, 286] width 46 height 12
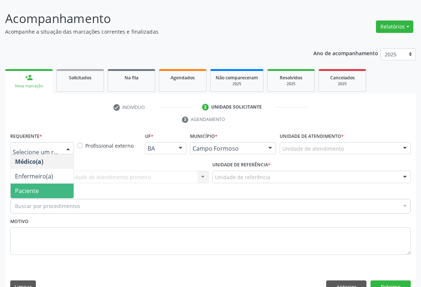
click at [36, 187] on span "Paciente" at bounding box center [27, 191] width 24 height 8
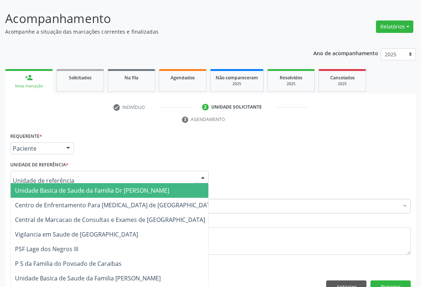
click at [114, 171] on div at bounding box center [109, 177] width 198 height 12
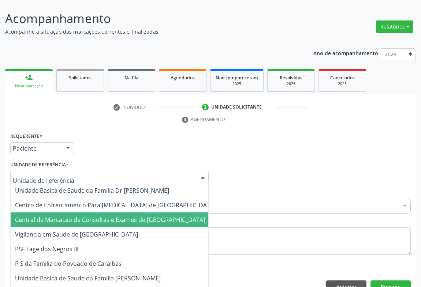
click at [114, 212] on span "Central de Marcacao de Consultas e Exames de [GEOGRAPHIC_DATA]" at bounding box center [115, 219] width 209 height 15
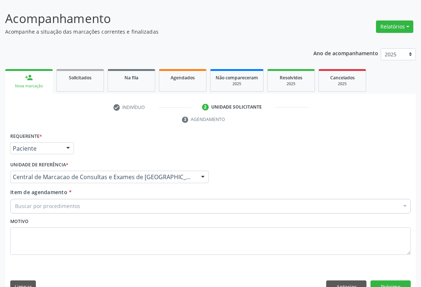
click at [124, 199] on div "Buscar por procedimentos" at bounding box center [210, 206] width 400 height 15
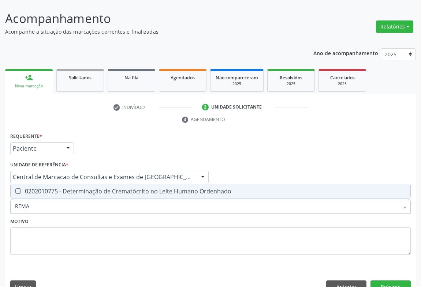
click at [22, 199] on input "REMA" at bounding box center [206, 206] width 383 height 15
type input "REUMA"
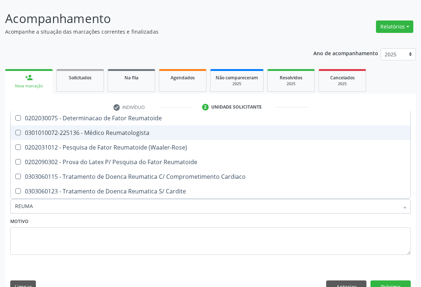
click at [150, 125] on span "0301010072-225136 - Médico Reumatologista" at bounding box center [210, 132] width 399 height 15
checkbox Reumatologista "true"
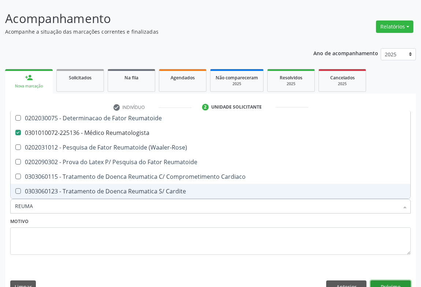
click at [405, 280] on button "Próximo" at bounding box center [390, 286] width 40 height 12
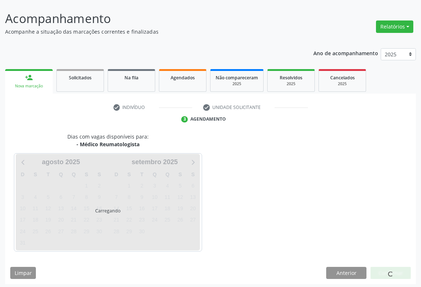
scroll to position [42, 0]
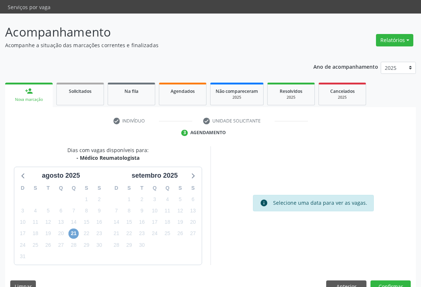
click at [69, 229] on span "21" at bounding box center [73, 234] width 10 height 10
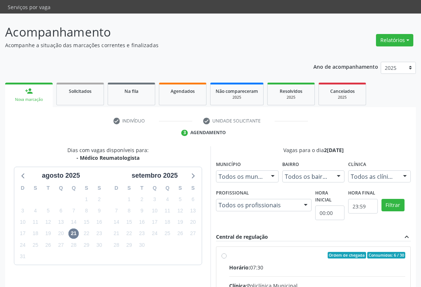
drag, startPoint x: 303, startPoint y: 244, endPoint x: 297, endPoint y: 238, distance: 9.1
click at [226, 252] on input "Ordem de chegada Consumidos: 6 / 30 Horário: 07:30 Clínica: Policlínica Municip…" at bounding box center [223, 255] width 5 height 7
radio input "true"
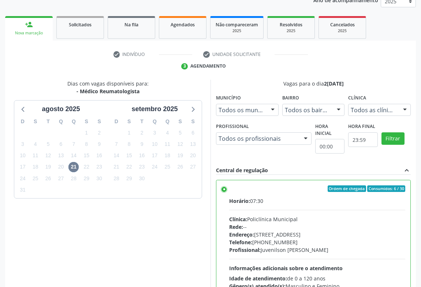
scroll to position [165, 0]
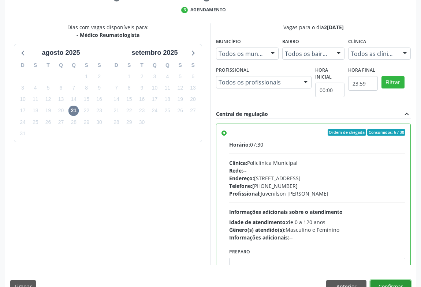
click at [393, 280] on button "Confirmar" at bounding box center [390, 286] width 40 height 12
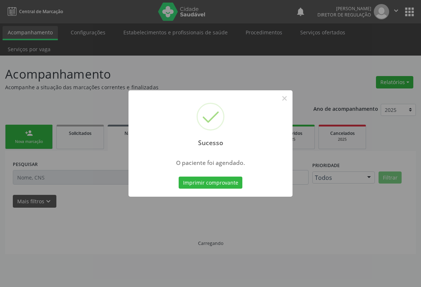
scroll to position [0, 0]
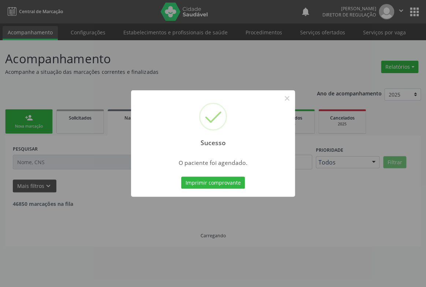
click at [181, 177] on button "Imprimir comprovante" at bounding box center [213, 183] width 64 height 12
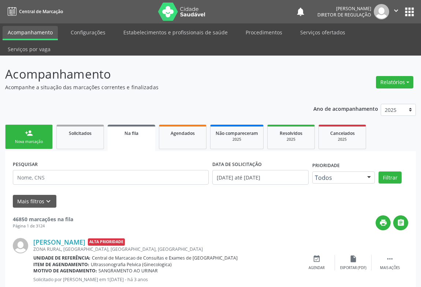
click at [35, 139] on div "Nova marcação" at bounding box center [29, 141] width 37 height 5
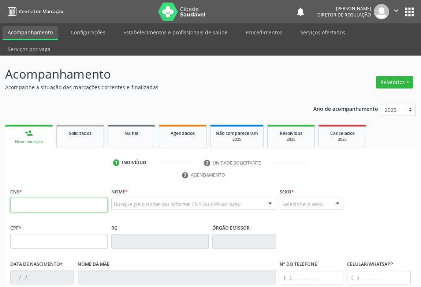
click at [32, 198] on input "text" at bounding box center [58, 205] width 97 height 15
type input "707 4020 4966 2376"
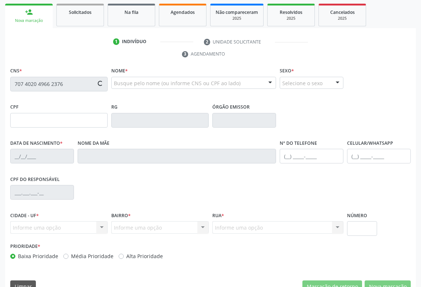
type input "48221143"
type input "05/01/1982"
type input "(74) 99118-7021"
type input "333.059.628-79"
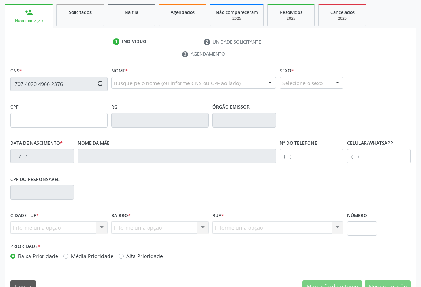
type input "SN"
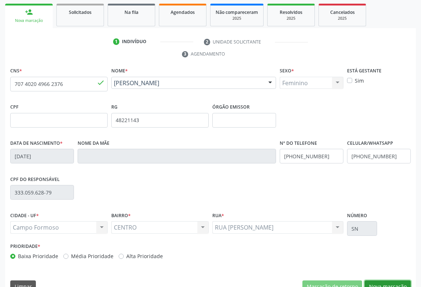
drag, startPoint x: 382, startPoint y: 269, endPoint x: 225, endPoint y: 193, distance: 173.8
click at [381, 280] on button "Nova marcação" at bounding box center [387, 286] width 46 height 12
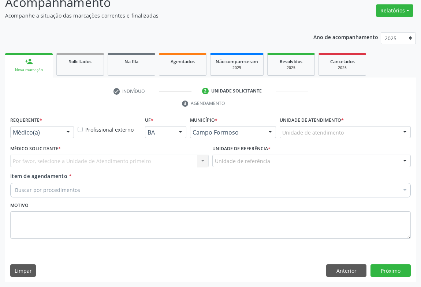
scroll to position [56, 0]
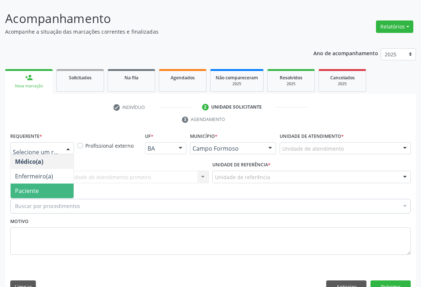
drag, startPoint x: 57, startPoint y: 178, endPoint x: 88, endPoint y: 165, distance: 32.9
click at [57, 184] on span "Paciente" at bounding box center [42, 191] width 63 height 15
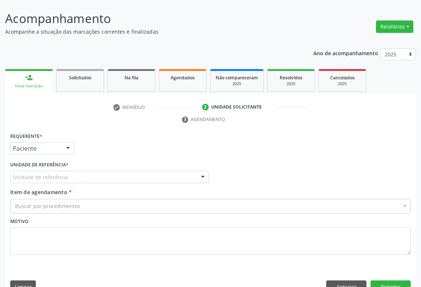
click at [90, 171] on div "Unidade de referência" at bounding box center [109, 177] width 198 height 12
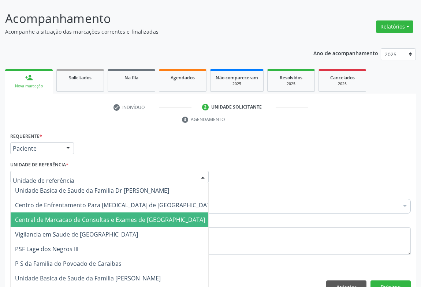
drag, startPoint x: 100, startPoint y: 197, endPoint x: 113, endPoint y: 188, distance: 15.9
click at [101, 212] on span "Central de Marcacao de Consultas e Exames de [GEOGRAPHIC_DATA]" at bounding box center [115, 219] width 209 height 15
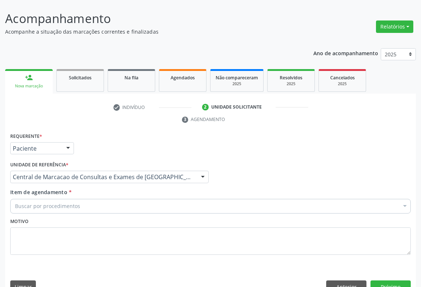
click at [115, 199] on div "Buscar por procedimentos" at bounding box center [210, 206] width 400 height 15
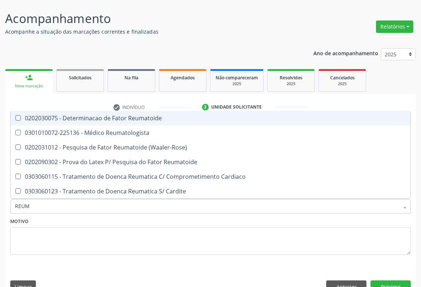
type input "REUMA"
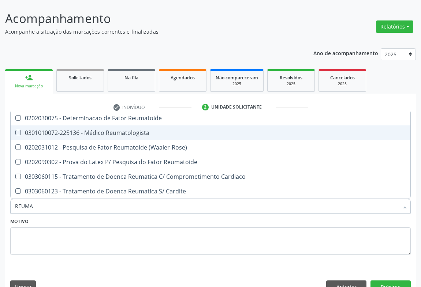
click at [105, 130] on div "0301010072-225136 - Médico Reumatologista" at bounding box center [210, 133] width 391 height 6
checkbox Reumatologista "true"
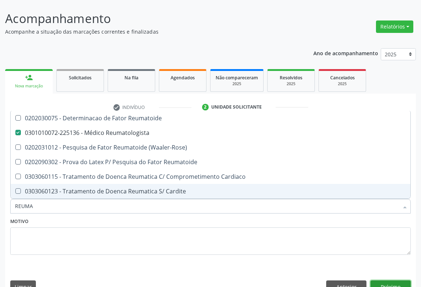
click at [405, 280] on button "Próximo" at bounding box center [390, 286] width 40 height 12
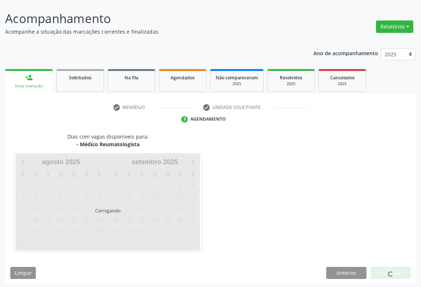
scroll to position [42, 0]
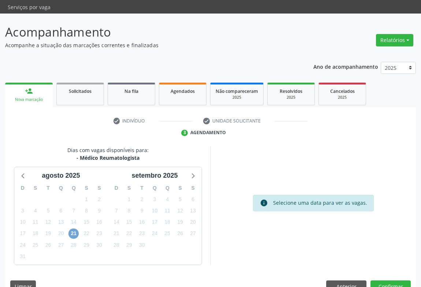
drag, startPoint x: 73, startPoint y: 218, endPoint x: 91, endPoint y: 221, distance: 18.1
click at [73, 229] on span "21" at bounding box center [73, 234] width 10 height 10
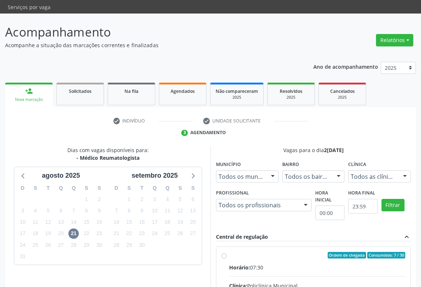
click at [291, 264] on div "Horário: 07:30" at bounding box center [317, 268] width 176 height 8
click at [226, 252] on input "Ordem de chegada Consumidos: 7 / 30 Horário: 07:30 Clínica: Policlínica Municip…" at bounding box center [223, 255] width 5 height 7
radio input "true"
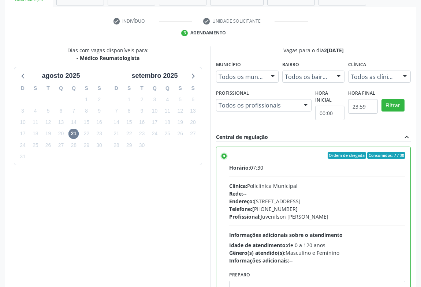
scroll to position [165, 0]
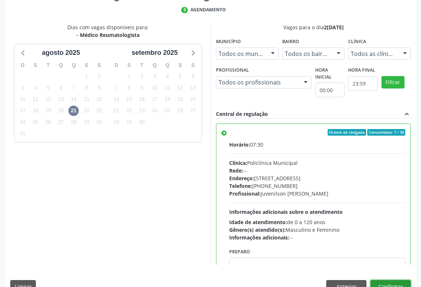
click at [405, 280] on button "Confirmar" at bounding box center [390, 286] width 40 height 12
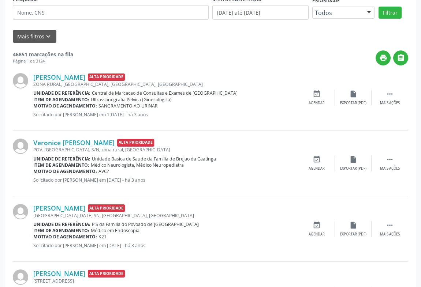
scroll to position [0, 0]
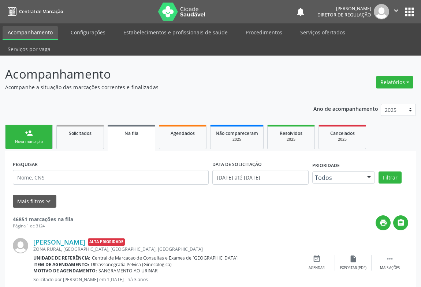
click at [34, 139] on div "Nova marcação" at bounding box center [29, 141] width 37 height 5
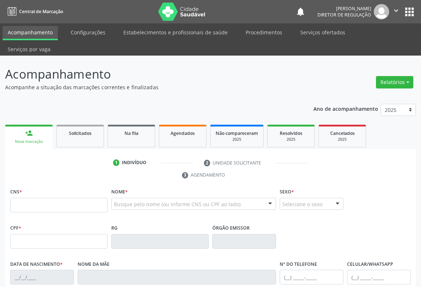
click at [38, 186] on div "CNS *" at bounding box center [58, 199] width 97 height 26
click at [39, 198] on input "text" at bounding box center [58, 205] width 97 height 15
type input "702 1028 9306 0870"
type input "563.018.125-49"
type input "0224717567"
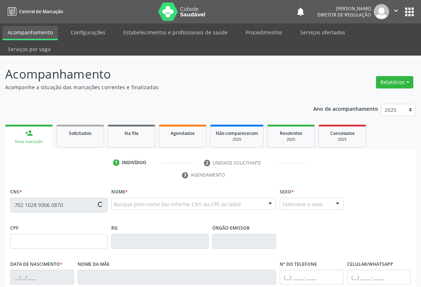
type input "02/10/1970"
type input "(74) 99197-0360"
type input "(74) 99999-4123"
type input "563.018.125-49"
type input "S/N"
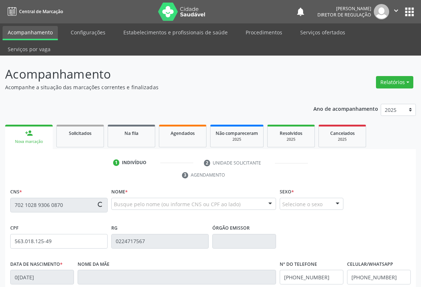
scroll to position [121, 0]
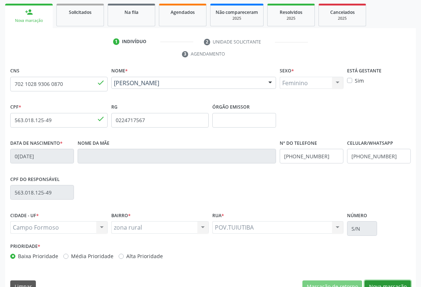
drag, startPoint x: 391, startPoint y: 274, endPoint x: 254, endPoint y: 207, distance: 152.9
click at [391, 280] on button "Nova marcação" at bounding box center [387, 286] width 46 height 12
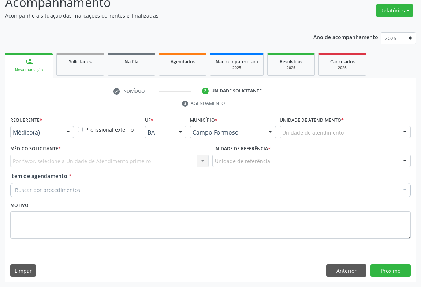
scroll to position [56, 0]
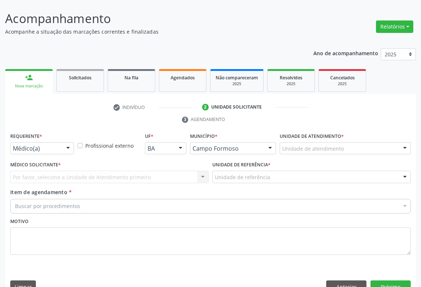
drag, startPoint x: 59, startPoint y: 132, endPoint x: 54, endPoint y: 153, distance: 21.6
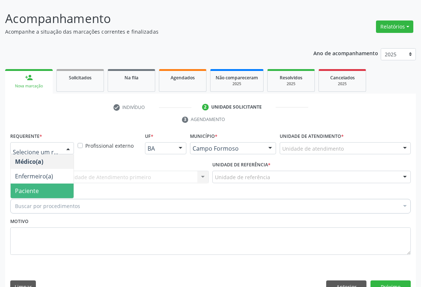
click at [54, 184] on span "Paciente" at bounding box center [42, 191] width 63 height 15
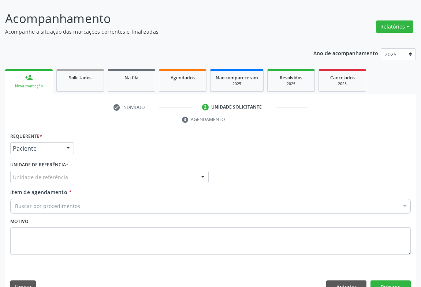
click at [86, 171] on div "Unidade de referência" at bounding box center [109, 177] width 198 height 12
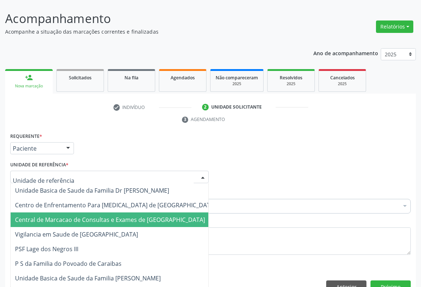
click at [104, 216] on span "Central de Marcacao de Consultas e Exames de [GEOGRAPHIC_DATA]" at bounding box center [110, 220] width 190 height 8
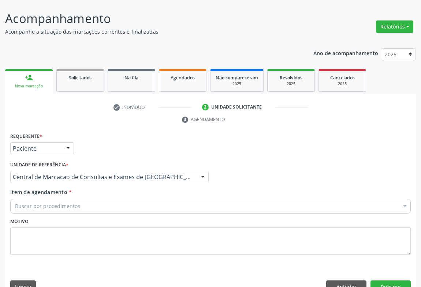
click at [121, 199] on div "Buscar por procedimentos" at bounding box center [210, 206] width 400 height 15
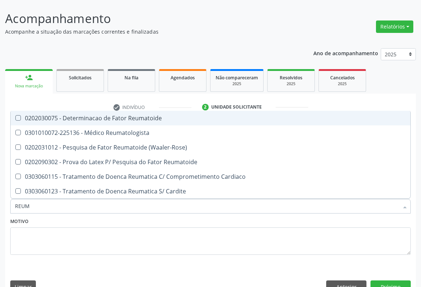
type input "REUMA"
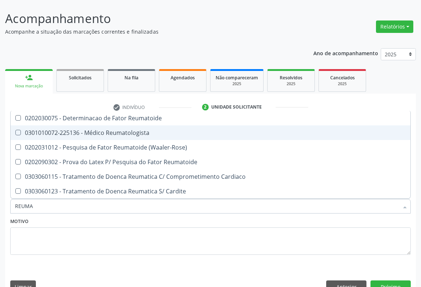
drag, startPoint x: 125, startPoint y: 121, endPoint x: 183, endPoint y: 155, distance: 66.5
click at [129, 125] on span "0301010072-225136 - Médico Reumatologista" at bounding box center [210, 132] width 399 height 15
checkbox Reumatologista "true"
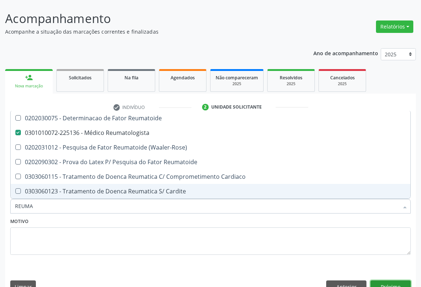
click at [373, 280] on button "Próximo" at bounding box center [390, 286] width 40 height 12
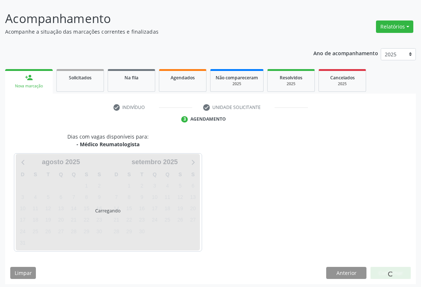
scroll to position [42, 0]
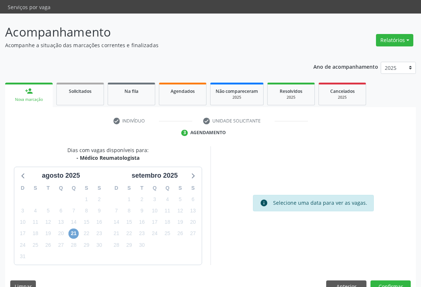
click at [73, 229] on span "21" at bounding box center [73, 234] width 10 height 10
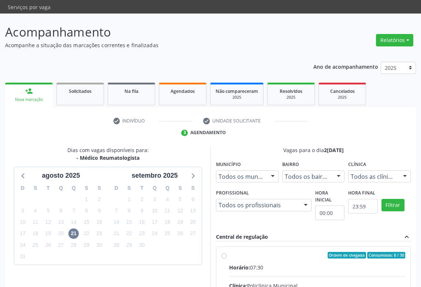
click at [270, 264] on div "Horário: 07:30" at bounding box center [317, 268] width 176 height 8
click at [226, 254] on input "Ordem de chegada Consumidos: 8 / 30 Horário: 07:30 Clínica: Policlínica Municip…" at bounding box center [223, 255] width 5 height 7
radio input "true"
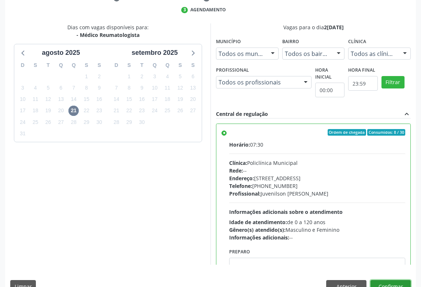
click at [392, 280] on button "Confirmar" at bounding box center [390, 286] width 40 height 12
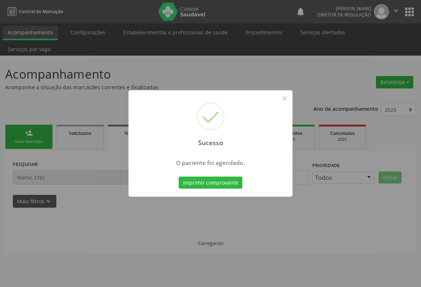
scroll to position [0, 0]
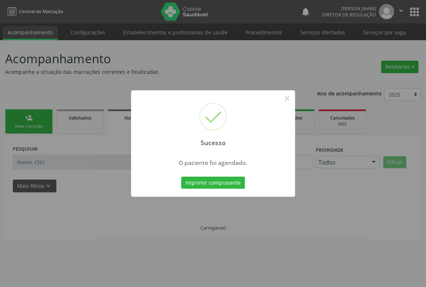
click at [181, 177] on button "Imprimir comprovante" at bounding box center [213, 183] width 64 height 12
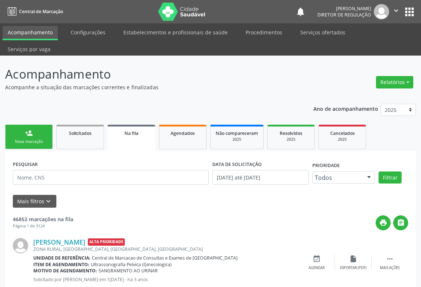
click at [30, 139] on div "Nova marcação" at bounding box center [29, 141] width 37 height 5
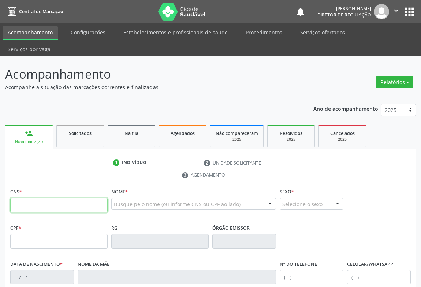
click at [29, 198] on input "text" at bounding box center [58, 205] width 97 height 15
type input "703 1056 2084 5190"
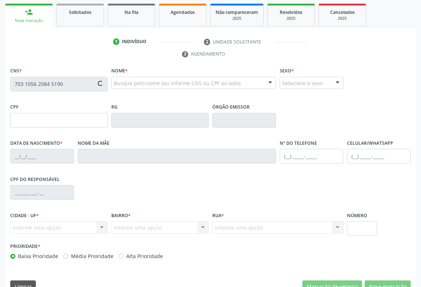
type input "0285339338"
type input "02/01/1948"
type input "(74) 9800-3019"
type input "004.613.665-76"
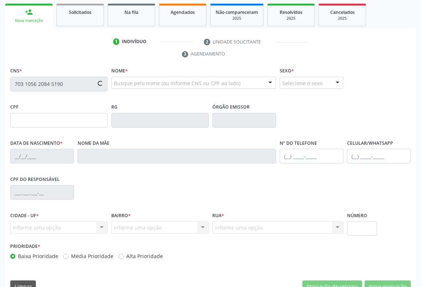
type input "S/N"
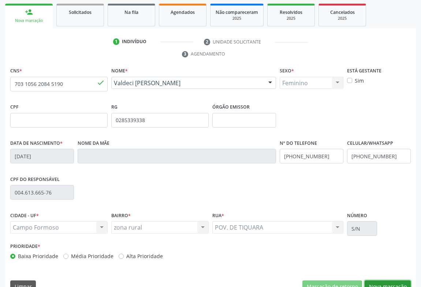
click at [384, 280] on button "Nova marcação" at bounding box center [387, 286] width 46 height 12
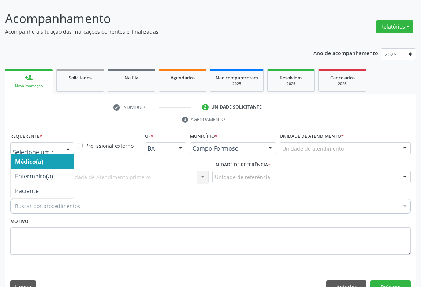
click at [65, 143] on div at bounding box center [68, 149] width 11 height 12
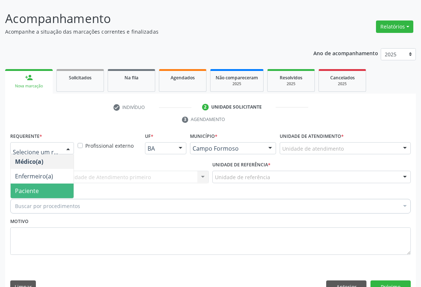
drag, startPoint x: 52, startPoint y: 176, endPoint x: 97, endPoint y: 165, distance: 45.5
click at [53, 184] on span "Paciente" at bounding box center [42, 191] width 63 height 15
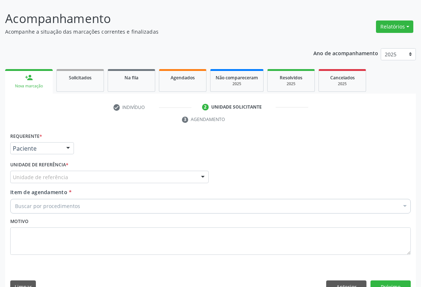
click at [97, 171] on div "Unidade de referência" at bounding box center [109, 177] width 198 height 12
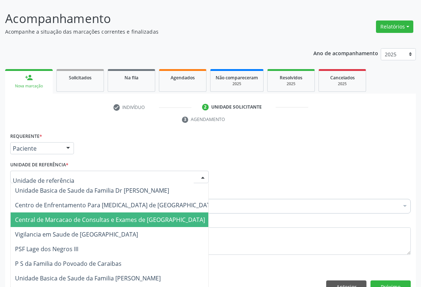
drag, startPoint x: 105, startPoint y: 199, endPoint x: 136, endPoint y: 191, distance: 32.2
click at [105, 216] on span "Central de Marcacao de Consultas e Exames de [GEOGRAPHIC_DATA]" at bounding box center [110, 220] width 190 height 8
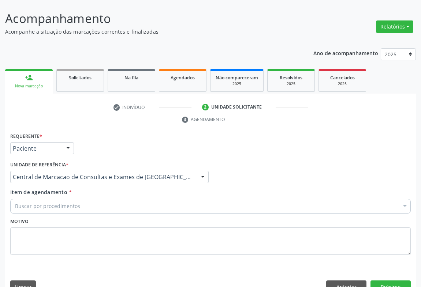
click at [136, 199] on div "Buscar por procedimentos" at bounding box center [210, 206] width 400 height 15
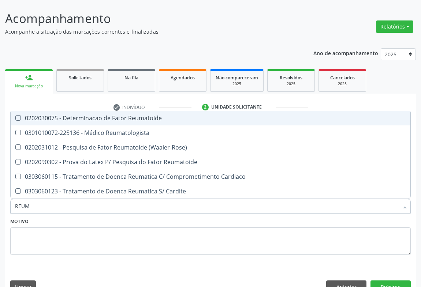
type input "REUMA"
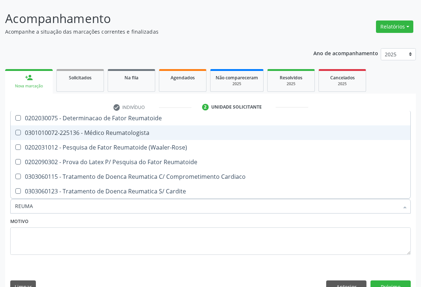
click at [139, 130] on div "0301010072-225136 - Médico Reumatologista" at bounding box center [210, 133] width 391 height 6
checkbox Reumatologista "true"
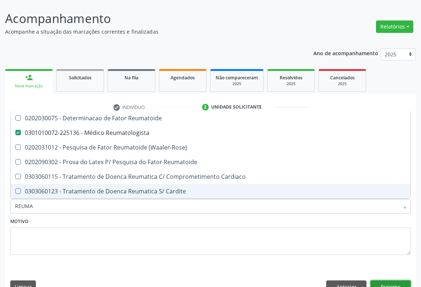
click at [400, 280] on button "Próximo" at bounding box center [390, 286] width 40 height 12
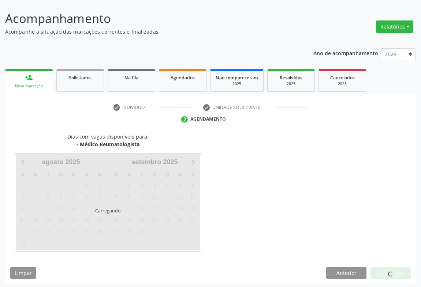
scroll to position [42, 0]
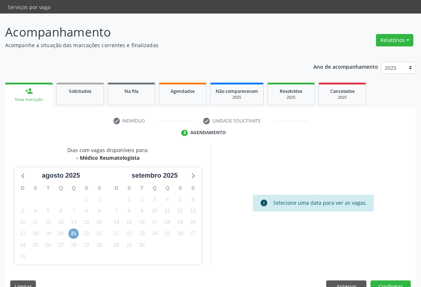
click at [76, 229] on span "21" at bounding box center [73, 234] width 10 height 10
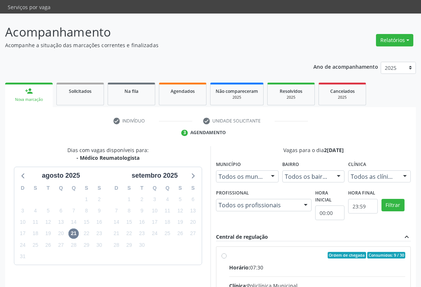
drag, startPoint x: 267, startPoint y: 252, endPoint x: 425, endPoint y: 248, distance: 158.0
click at [267, 264] on div "Horário: 07:30" at bounding box center [317, 268] width 176 height 8
click at [226, 252] on input "Ordem de chegada Consumidos: 9 / 30 Horário: 07:30 Clínica: Policlínica Municip…" at bounding box center [223, 255] width 5 height 7
radio input "true"
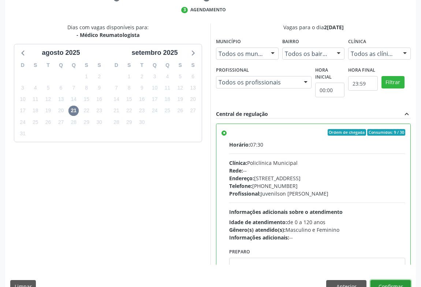
click at [403, 280] on button "Confirmar" at bounding box center [390, 286] width 40 height 12
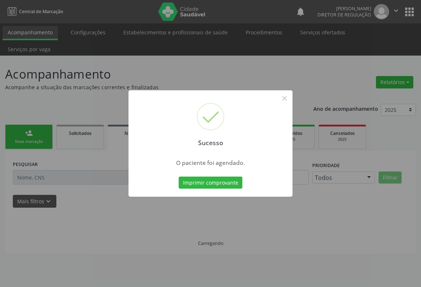
scroll to position [0, 0]
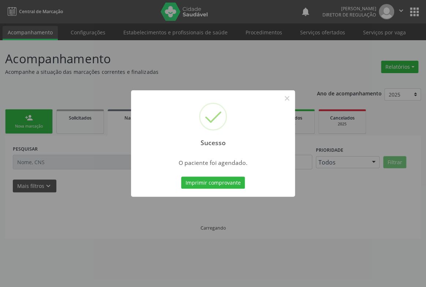
click at [181, 177] on button "Imprimir comprovante" at bounding box center [213, 183] width 64 height 12
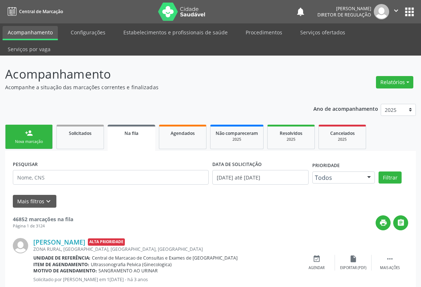
click at [30, 125] on link "person_add Nova marcação" at bounding box center [29, 137] width 48 height 24
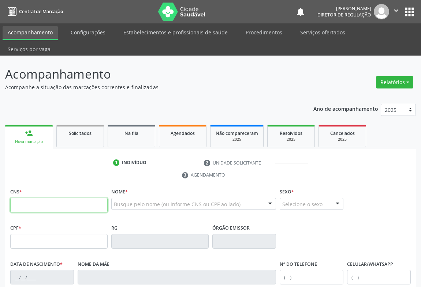
click at [34, 198] on input "text" at bounding box center [58, 205] width 97 height 15
type input "708 0058 0499 3429"
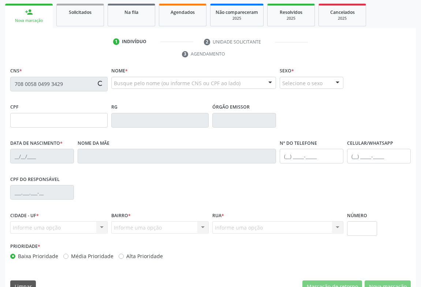
type input "1168632935"
type input "08/08/1996"
type input "(74) 99142-5240"
type input "035.144.745-83"
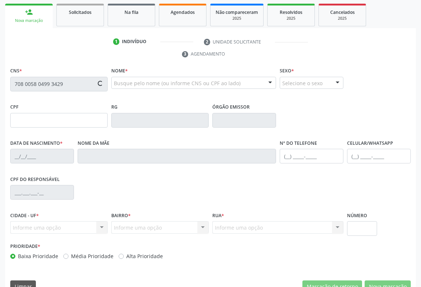
type input "S/N"
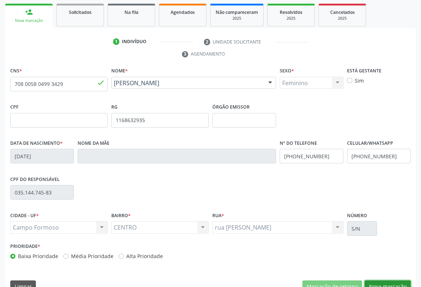
drag, startPoint x: 390, startPoint y: 269, endPoint x: 256, endPoint y: 194, distance: 153.3
click at [389, 280] on button "Nova marcação" at bounding box center [387, 286] width 46 height 12
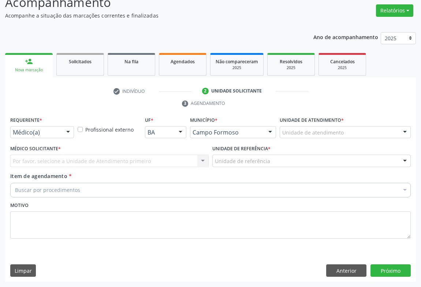
scroll to position [56, 0]
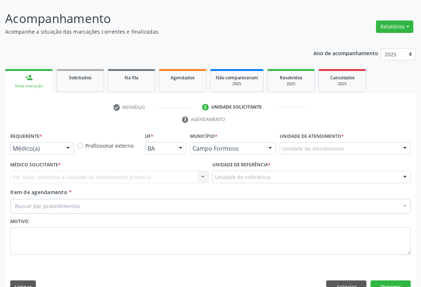
click at [61, 142] on div "Médico(a) Médico(a) Enfermeiro(a) Paciente Nenhum resultado encontrado para: " …" at bounding box center [42, 148] width 64 height 12
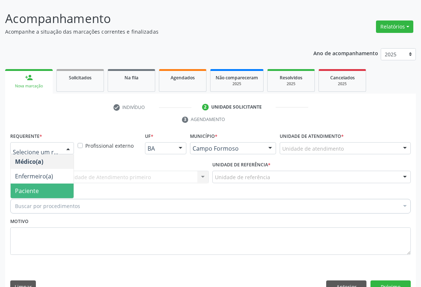
drag, startPoint x: 62, startPoint y: 164, endPoint x: 62, endPoint y: 173, distance: 9.1
click at [62, 173] on ul "Médico(a) Enfermeiro(a) Paciente Nenhum resultado encontrado para: " " Não há n…" at bounding box center [42, 176] width 63 height 44
click at [62, 184] on span "Paciente" at bounding box center [42, 191] width 63 height 15
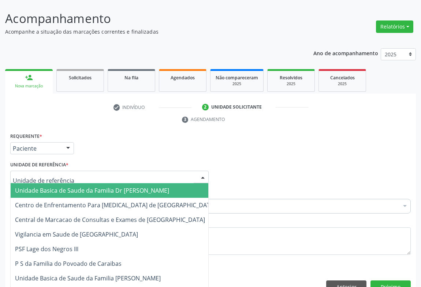
click at [106, 171] on div at bounding box center [109, 177] width 198 height 12
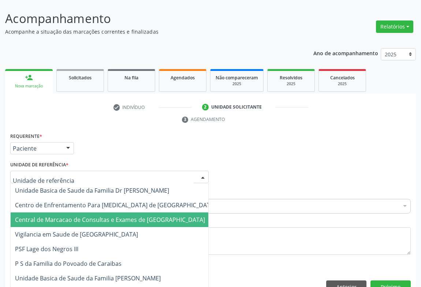
drag, startPoint x: 106, startPoint y: 193, endPoint x: 106, endPoint y: 201, distance: 8.4
click at [106, 216] on span "Central de Marcacao de Consultas e Exames de [GEOGRAPHIC_DATA]" at bounding box center [110, 220] width 190 height 8
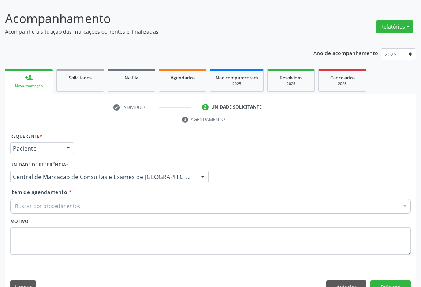
click at [113, 199] on div "Buscar por procedimentos" at bounding box center [210, 206] width 400 height 15
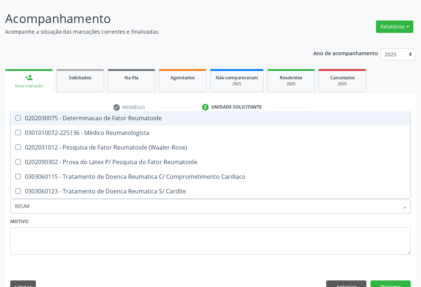
type input "REUMA"
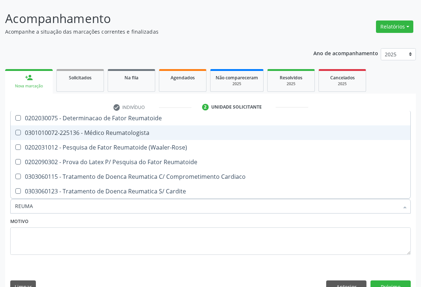
click at [116, 130] on div "0301010072-225136 - Médico Reumatologista" at bounding box center [210, 133] width 391 height 6
checkbox Reumatologista "true"
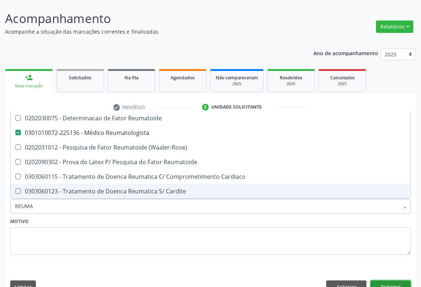
click at [380, 280] on button "Próximo" at bounding box center [390, 286] width 40 height 12
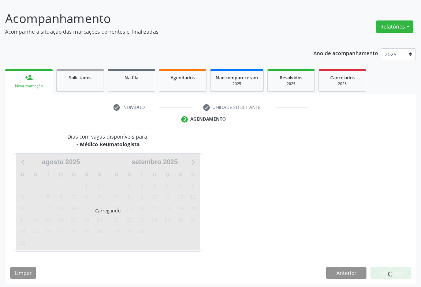
scroll to position [42, 0]
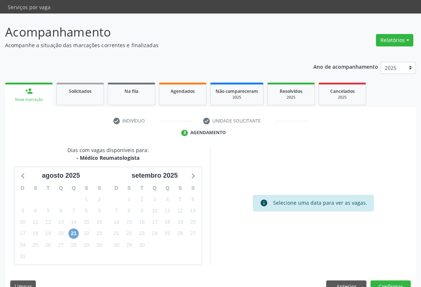
click at [71, 229] on span "21" at bounding box center [73, 234] width 10 height 10
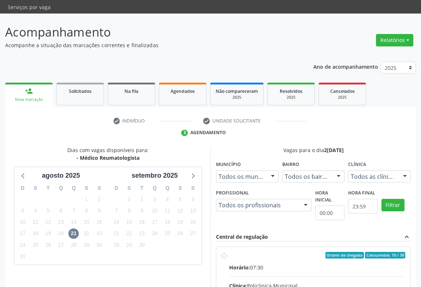
click at [226, 256] on input "Ordem de chegada Consumidos: 10 / 30 Horário: 07:30 Clínica: Policlínica Munici…" at bounding box center [223, 255] width 5 height 7
radio input "true"
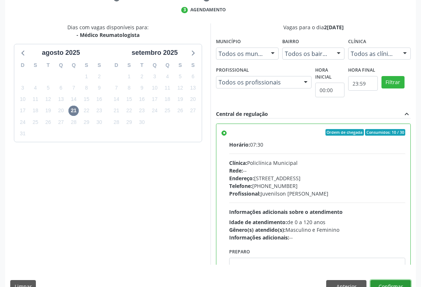
click at [405, 280] on button "Confirmar" at bounding box center [390, 286] width 40 height 12
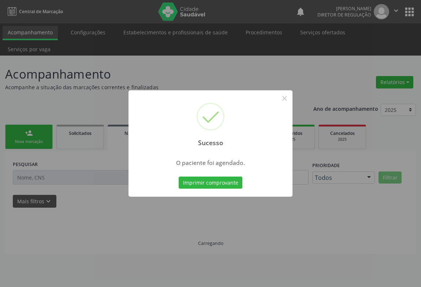
scroll to position [0, 0]
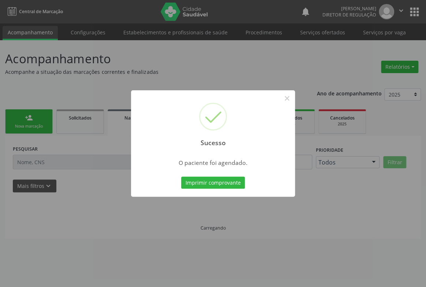
click at [181, 177] on button "Imprimir comprovante" at bounding box center [213, 183] width 64 height 12
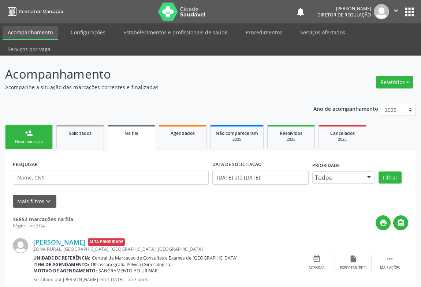
click at [38, 125] on link "person_add Nova marcação" at bounding box center [29, 137] width 48 height 24
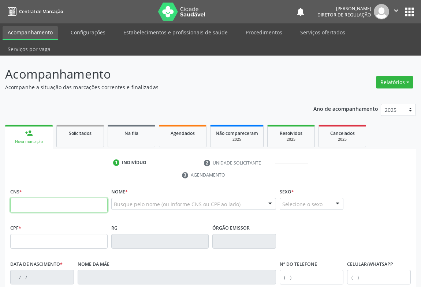
click at [32, 198] on input "text" at bounding box center [58, 205] width 97 height 15
type input "700 8079 1831 9289"
type input "0953115640"
type input "19/02/1974"
type input "002.723.685-47"
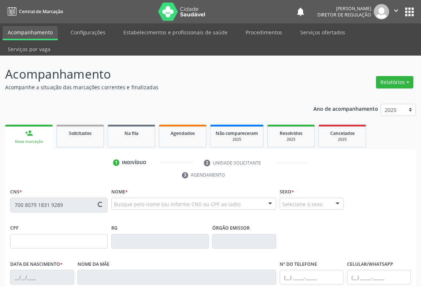
type input "S/N"
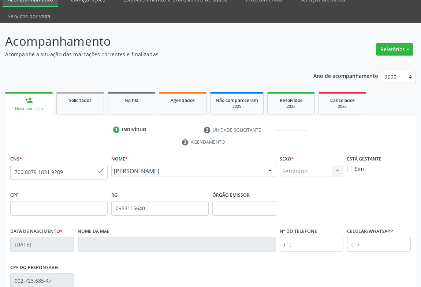
scroll to position [121, 0]
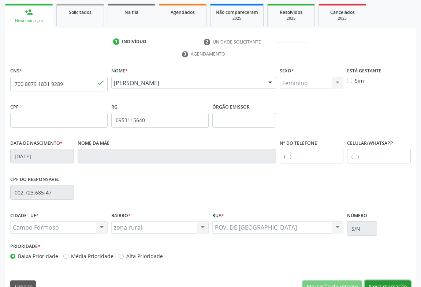
click at [387, 280] on button "Nova marcação" at bounding box center [387, 286] width 46 height 12
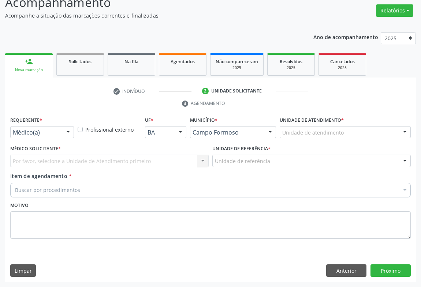
scroll to position [56, 0]
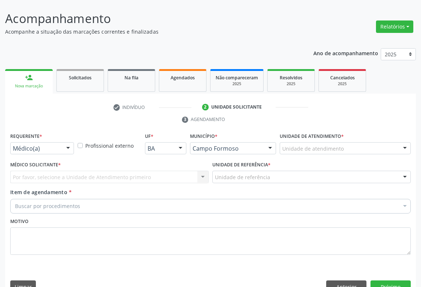
click at [62, 142] on div "Médico(a) Médico(a) Enfermeiro(a) Paciente Nenhum resultado encontrado para: " …" at bounding box center [42, 148] width 64 height 12
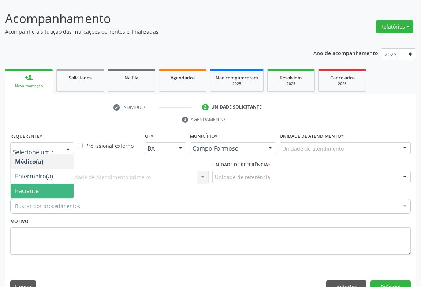
drag, startPoint x: 37, startPoint y: 175, endPoint x: 150, endPoint y: 165, distance: 114.1
click at [39, 184] on span "Paciente" at bounding box center [42, 191] width 63 height 15
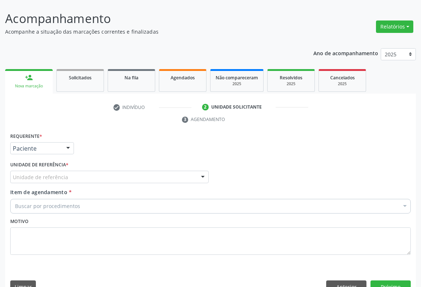
click at [150, 171] on div "Unidade de referência" at bounding box center [109, 177] width 198 height 12
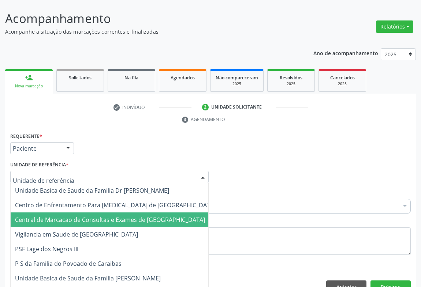
click at [121, 216] on span "Central de Marcacao de Consultas e Exames de [GEOGRAPHIC_DATA]" at bounding box center [110, 220] width 190 height 8
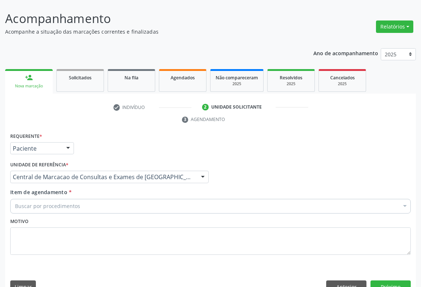
click at [125, 199] on div "Buscar por procedimentos" at bounding box center [210, 206] width 400 height 15
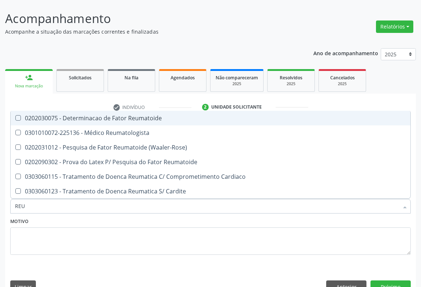
type input "REUM"
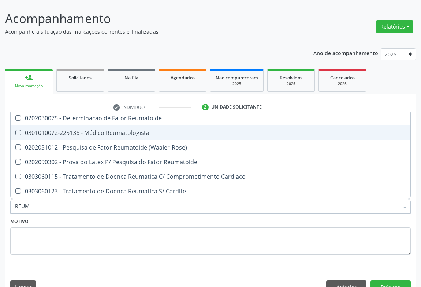
click at [139, 130] on div "0301010072-225136 - Médico Reumatologista" at bounding box center [210, 133] width 391 height 6
checkbox Reumatologista "true"
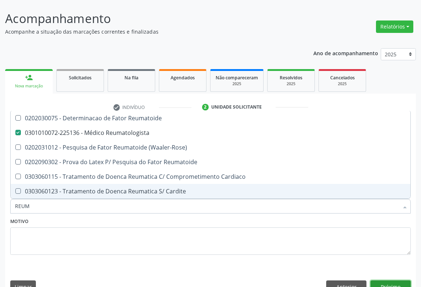
click at [398, 280] on button "Próximo" at bounding box center [390, 286] width 40 height 12
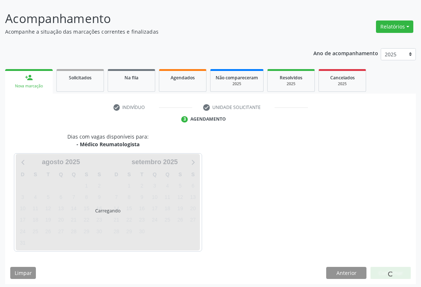
scroll to position [42, 0]
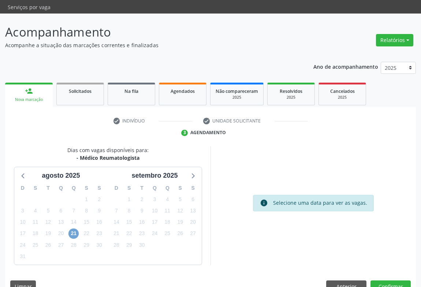
click at [73, 229] on span "21" at bounding box center [73, 234] width 10 height 10
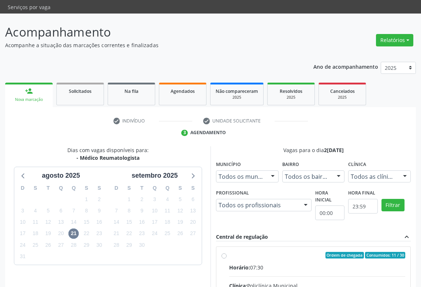
click at [226, 252] on input "Ordem de chegada Consumidos: 11 / 30 Horário: 07:30 Clínica: Policlínica Munici…" at bounding box center [223, 255] width 5 height 7
radio input "true"
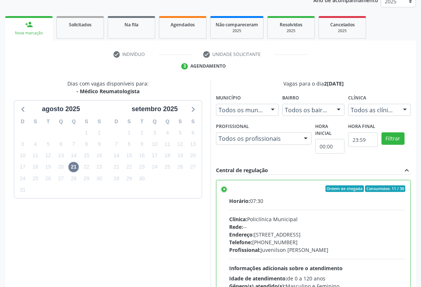
scroll to position [165, 0]
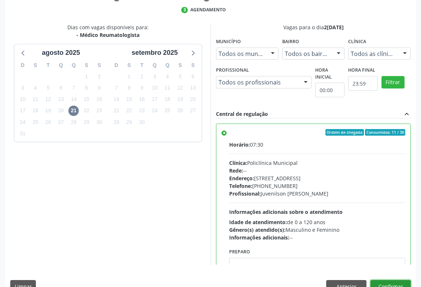
click at [384, 280] on button "Confirmar" at bounding box center [390, 286] width 40 height 12
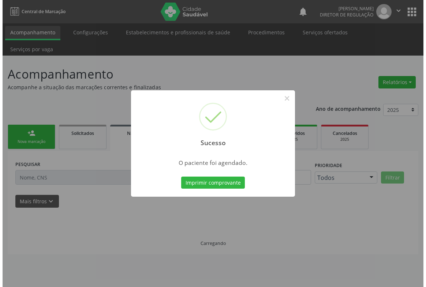
scroll to position [0, 0]
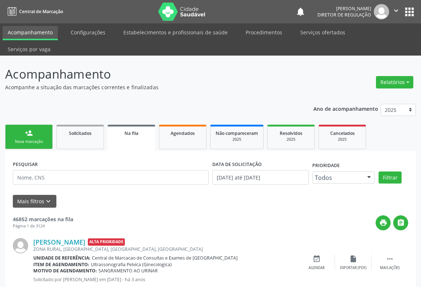
click at [30, 129] on div "person_add" at bounding box center [29, 133] width 8 height 8
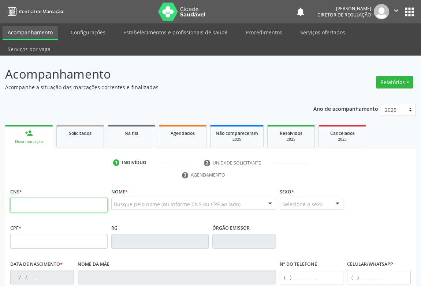
click at [38, 198] on input "text" at bounding box center [58, 205] width 97 height 15
type input "700 1028 5990 7290"
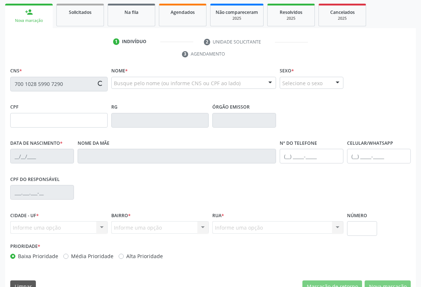
type input "0559253087"
type input "06/03/1952"
type input "(74) 99117-0770"
type input "563.037.185-15"
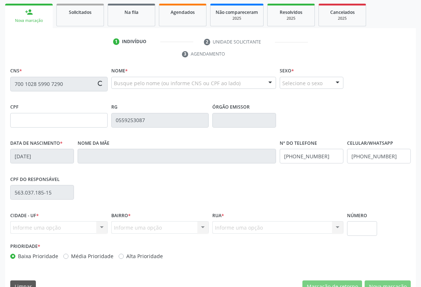
type input "sn"
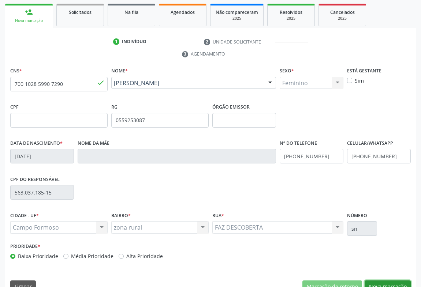
click at [384, 280] on button "Nova marcação" at bounding box center [387, 286] width 46 height 12
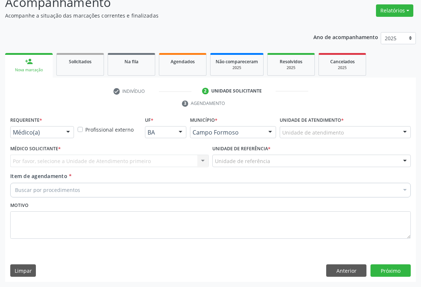
scroll to position [56, 0]
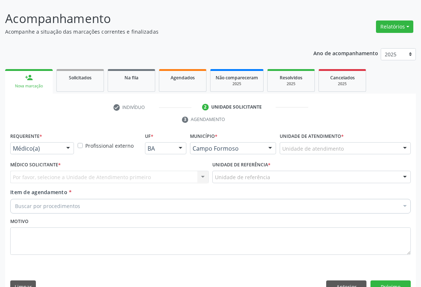
click at [71, 143] on div at bounding box center [68, 149] width 11 height 12
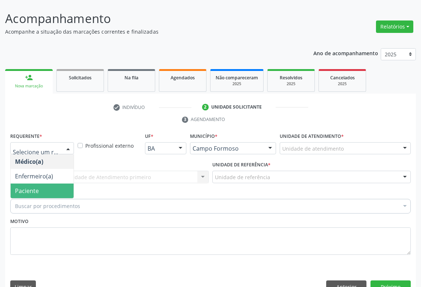
click at [64, 184] on span "Paciente" at bounding box center [42, 191] width 63 height 15
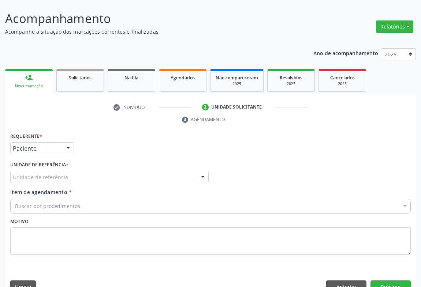
click at [82, 171] on div "Unidade de referência" at bounding box center [109, 177] width 198 height 12
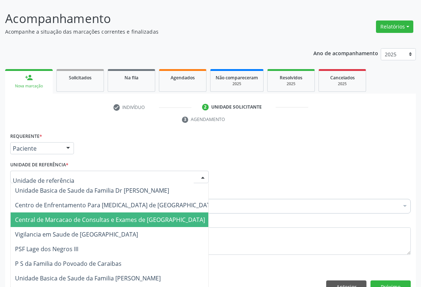
click at [94, 216] on span "Central de Marcacao de Consultas e Exames de [GEOGRAPHIC_DATA]" at bounding box center [110, 220] width 190 height 8
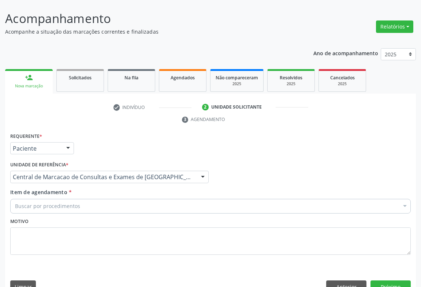
click at [109, 199] on div "Buscar por procedimentos" at bounding box center [210, 206] width 400 height 15
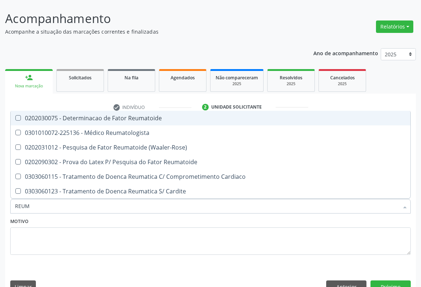
type input "REUMA"
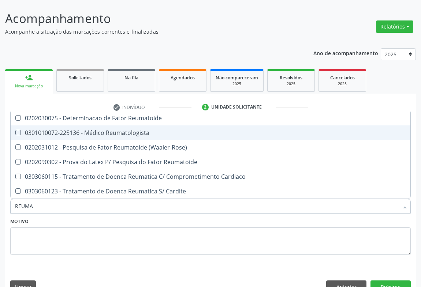
click at [125, 130] on div "0301010072-225136 - Médico Reumatologista" at bounding box center [210, 133] width 391 height 6
checkbox Reumatologista "true"
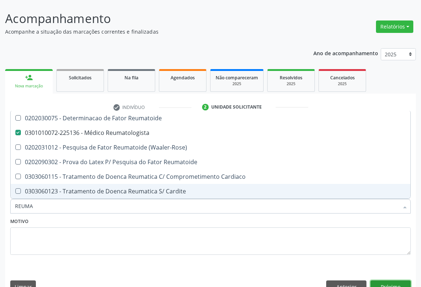
click at [380, 280] on button "Próximo" at bounding box center [390, 286] width 40 height 12
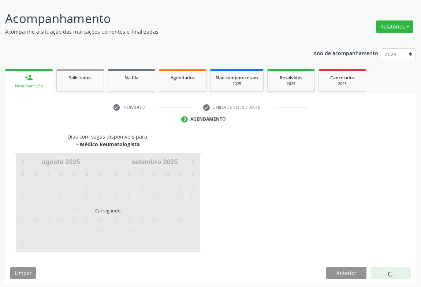
scroll to position [42, 0]
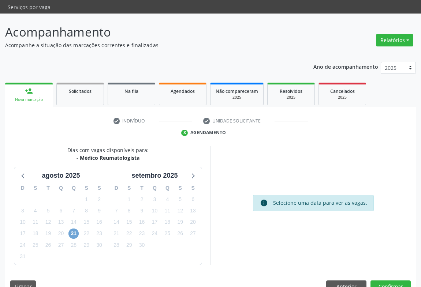
click at [74, 229] on span "21" at bounding box center [73, 234] width 10 height 10
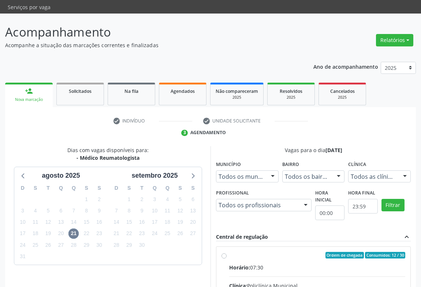
click at [226, 252] on input "Ordem de chegada Consumidos: 12 / 30 Horário: 07:30 Clínica: Policlínica Munici…" at bounding box center [223, 255] width 5 height 7
radio input "true"
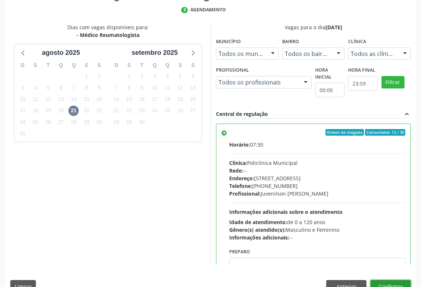
click at [379, 280] on button "Confirmar" at bounding box center [390, 286] width 40 height 12
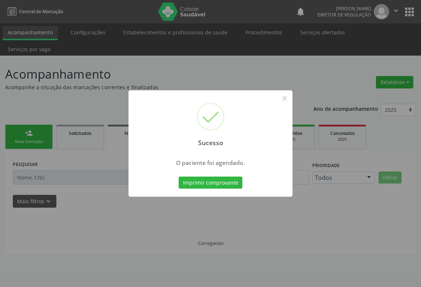
scroll to position [0, 0]
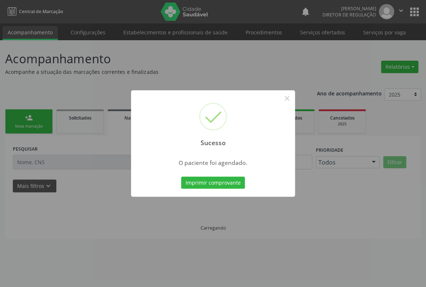
click at [181, 177] on button "Imprimir comprovante" at bounding box center [213, 183] width 64 height 12
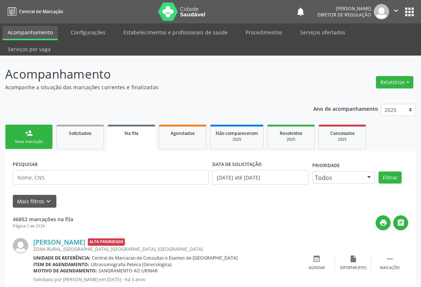
click at [25, 129] on div "person_add" at bounding box center [29, 133] width 8 height 8
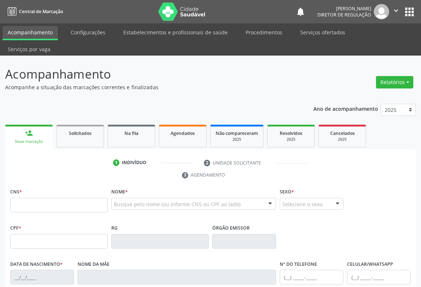
click at [29, 129] on div "person_add" at bounding box center [29, 133] width 8 height 8
click at [32, 198] on input "text" at bounding box center [58, 205] width 97 height 15
type input "703 6060 5683 9439"
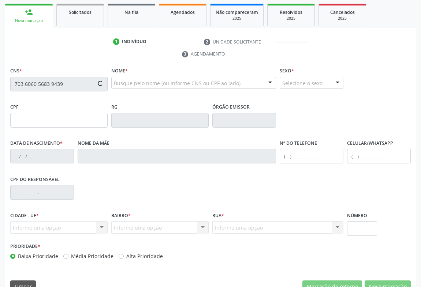
type input "1201282250"
type input "SSPBA"
type input "18/04/1977"
type input "Alaides Miranda Silva"
type input "(74) 99927-0561"
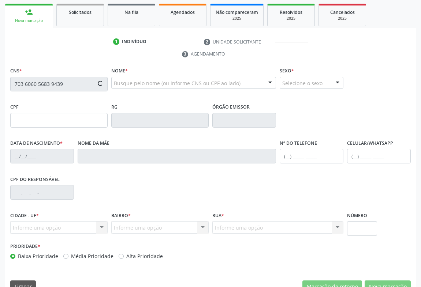
type input "(74) 99927-0561"
type input "824.500.565-72"
type input "SN"
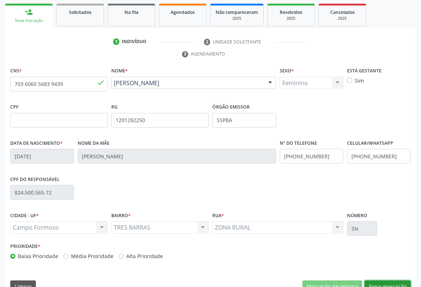
drag, startPoint x: 376, startPoint y: 271, endPoint x: 212, endPoint y: 203, distance: 176.9
click at [370, 280] on button "Nova marcação" at bounding box center [387, 286] width 46 height 12
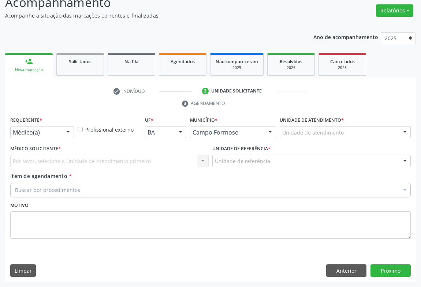
scroll to position [56, 0]
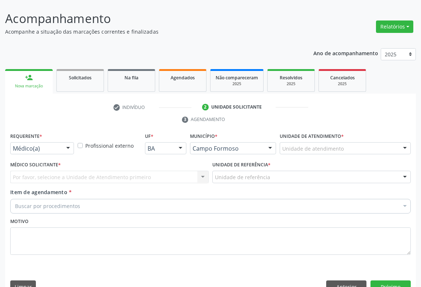
click at [69, 143] on div at bounding box center [68, 149] width 11 height 12
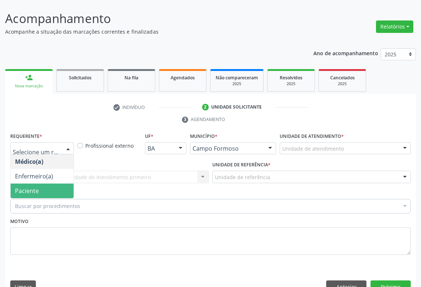
drag, startPoint x: 56, startPoint y: 180, endPoint x: 99, endPoint y: 166, distance: 45.8
click at [56, 184] on span "Paciente" at bounding box center [42, 191] width 63 height 15
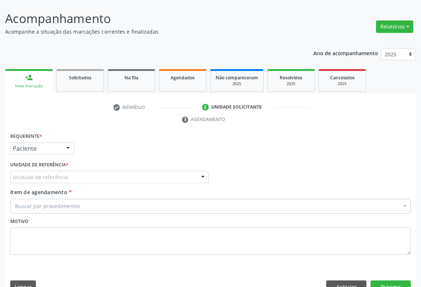
drag, startPoint x: 102, startPoint y: 165, endPoint x: 102, endPoint y: 174, distance: 9.2
click at [102, 171] on div "Unidade de referência" at bounding box center [109, 177] width 198 height 12
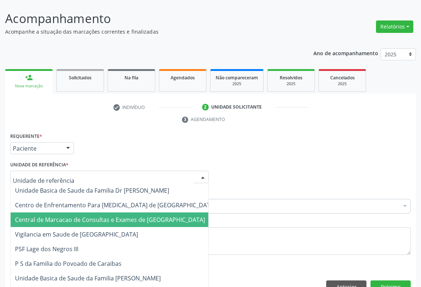
drag, startPoint x: 107, startPoint y: 209, endPoint x: 137, endPoint y: 194, distance: 33.5
click at [108, 212] on span "Central de Marcacao de Consultas e Exames de [GEOGRAPHIC_DATA]" at bounding box center [115, 219] width 209 height 15
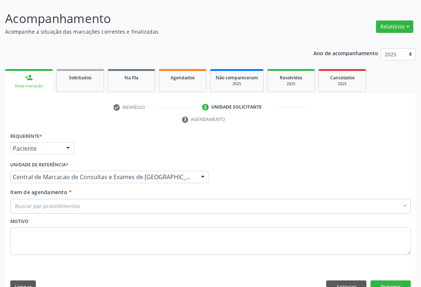
click at [140, 199] on div "Buscar por procedimentos" at bounding box center [210, 206] width 400 height 15
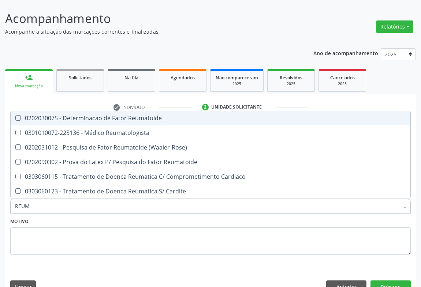
type input "REUMA"
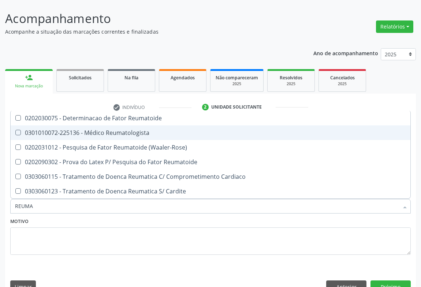
click at [148, 130] on div "0301010072-225136 - Médico Reumatologista" at bounding box center [210, 133] width 391 height 6
checkbox Reumatologista "true"
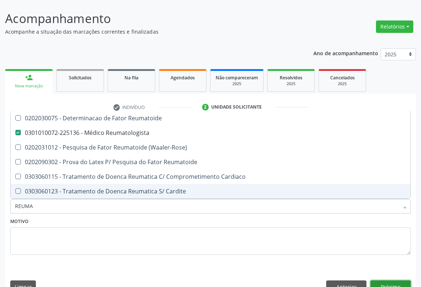
click at [380, 280] on button "Próximo" at bounding box center [390, 286] width 40 height 12
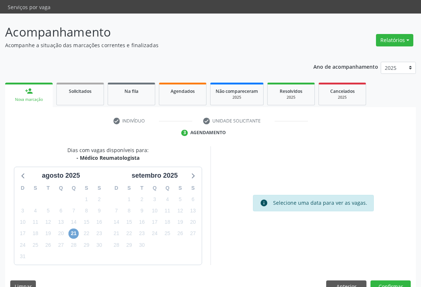
click at [72, 229] on span "21" at bounding box center [73, 234] width 10 height 10
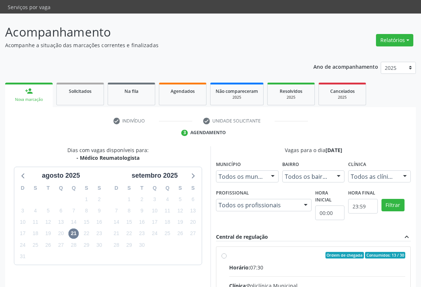
click at [269, 252] on div "Ordem de chegada Consumidos: 13 / 30" at bounding box center [317, 255] width 176 height 7
click at [226, 252] on input "Ordem de chegada Consumidos: 13 / 30 Horário: 07:30 Clínica: Policlínica Munici…" at bounding box center [223, 255] width 5 height 7
radio input "true"
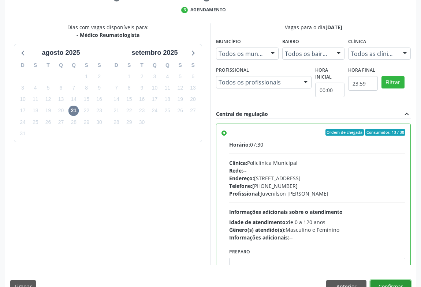
click at [395, 280] on button "Confirmar" at bounding box center [390, 286] width 40 height 12
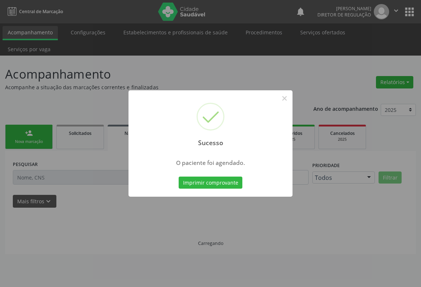
scroll to position [0, 0]
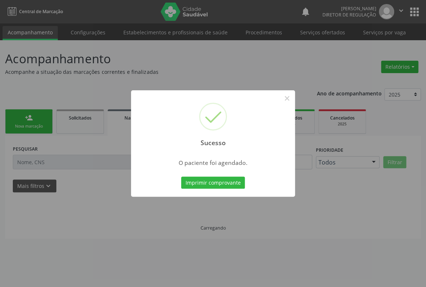
click at [181, 177] on button "Imprimir comprovante" at bounding box center [213, 183] width 64 height 12
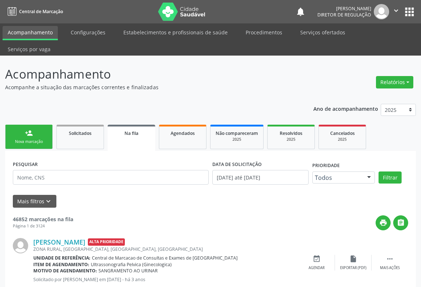
drag, startPoint x: 26, startPoint y: 119, endPoint x: 32, endPoint y: 122, distance: 7.2
click at [26, 129] on div "person_add" at bounding box center [29, 133] width 8 height 8
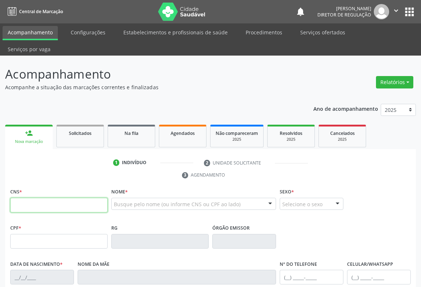
click at [82, 198] on input "text" at bounding box center [58, 205] width 97 height 15
type input "700 4043 4317 8650"
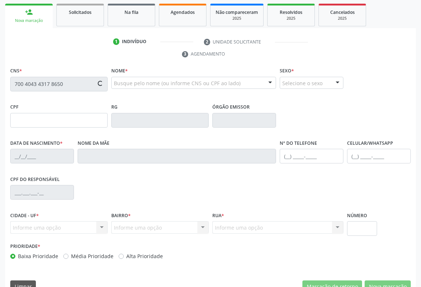
type input "0399500855"
type input "15/01/1965"
type input "(74) 9189-7261"
type input "(74) 99125-1903"
type input "173.371.818-41"
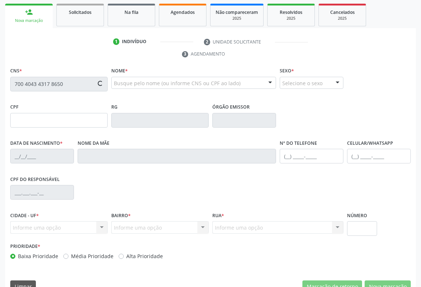
type input "S/N"
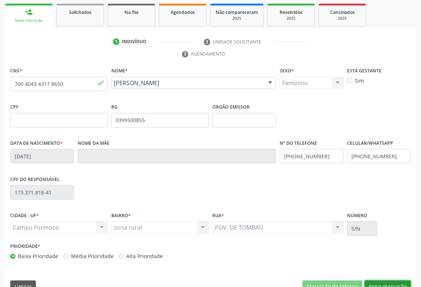
drag, startPoint x: 392, startPoint y: 271, endPoint x: 309, endPoint y: 243, distance: 87.4
click at [388, 280] on button "Nova marcação" at bounding box center [387, 286] width 46 height 12
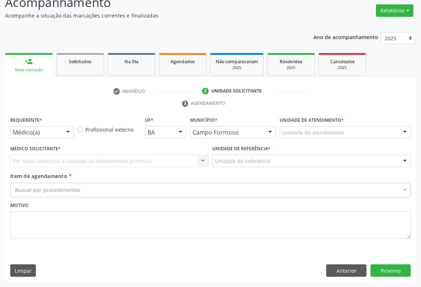
scroll to position [56, 0]
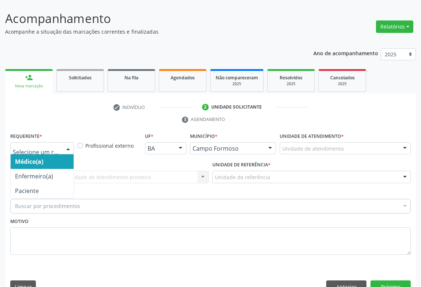
drag, startPoint x: 48, startPoint y: 131, endPoint x: 48, endPoint y: 171, distance: 39.9
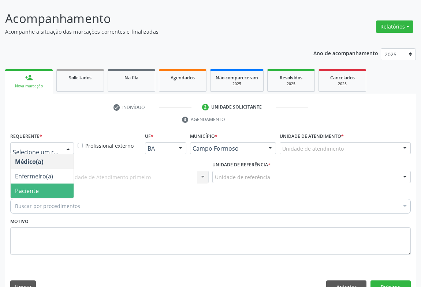
click at [48, 184] on span "Paciente" at bounding box center [42, 191] width 63 height 15
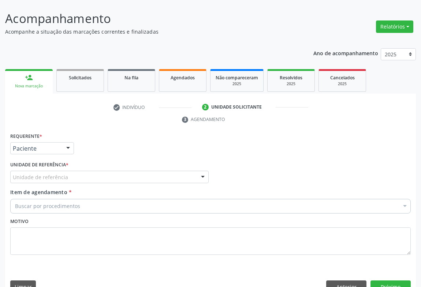
drag, startPoint x: 101, startPoint y: 163, endPoint x: 108, endPoint y: 193, distance: 30.5
click at [101, 171] on div "Unidade de referência" at bounding box center [109, 177] width 198 height 12
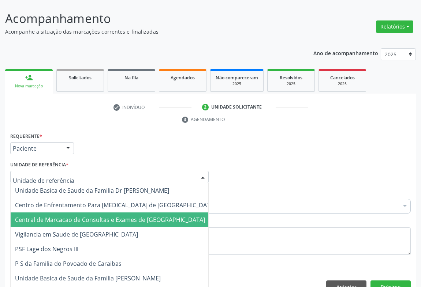
drag, startPoint x: 109, startPoint y: 201, endPoint x: 130, endPoint y: 189, distance: 23.4
click at [111, 216] on span "Central de Marcacao de Consultas e Exames de [GEOGRAPHIC_DATA]" at bounding box center [110, 220] width 190 height 8
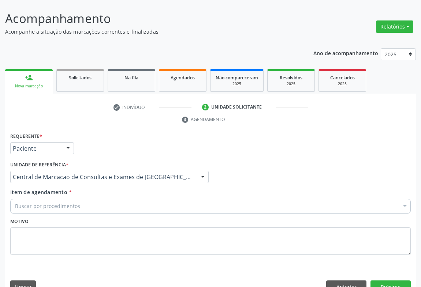
click at [130, 199] on div "Buscar por procedimentos" at bounding box center [210, 206] width 400 height 15
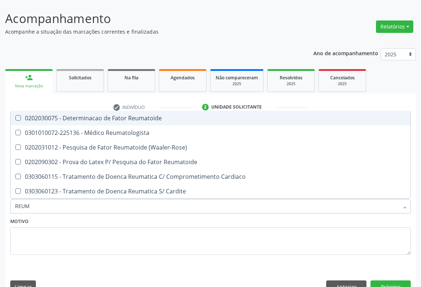
type input "REUMA"
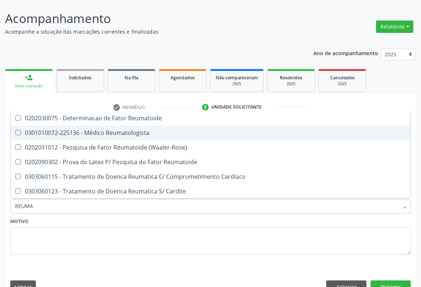
click at [136, 130] on div "0301010072-225136 - Médico Reumatologista" at bounding box center [210, 133] width 391 height 6
checkbox Reumatologista "true"
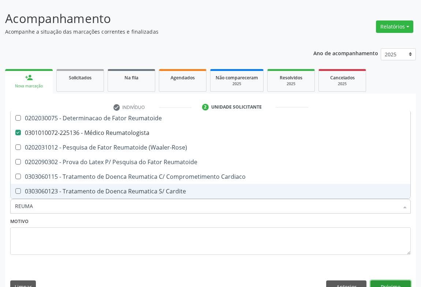
click at [388, 280] on button "Próximo" at bounding box center [390, 286] width 40 height 12
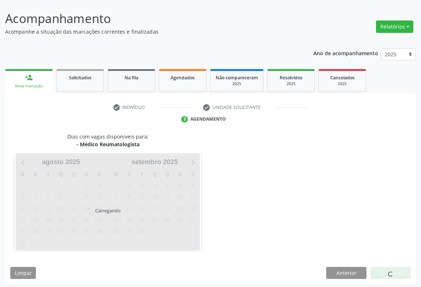
scroll to position [42, 0]
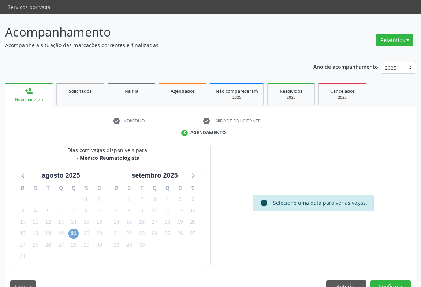
click at [75, 229] on span "21" at bounding box center [73, 234] width 10 height 10
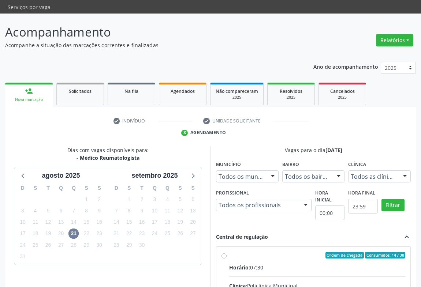
click at [302, 264] on div "Horário: 07:30" at bounding box center [317, 268] width 176 height 8
click at [226, 254] on input "Ordem de chegada Consumidos: 14 / 30 Horário: 07:30 Clínica: Policlínica Munici…" at bounding box center [223, 255] width 5 height 7
radio input "true"
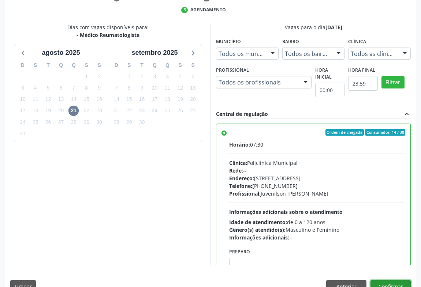
click at [404, 280] on button "Confirmar" at bounding box center [390, 286] width 40 height 12
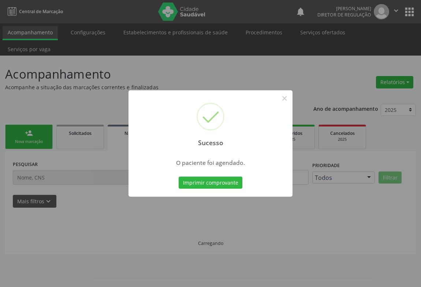
scroll to position [0, 0]
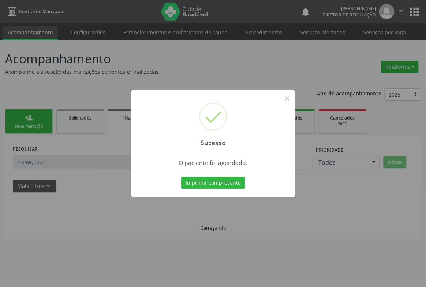
click at [181, 177] on button "Imprimir comprovante" at bounding box center [213, 183] width 64 height 12
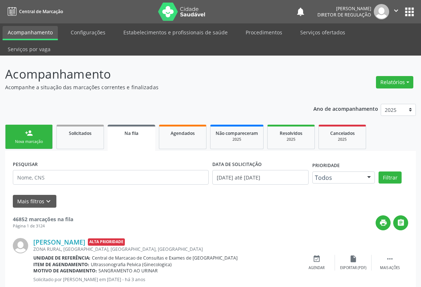
click at [27, 129] on div "person_add" at bounding box center [29, 133] width 8 height 8
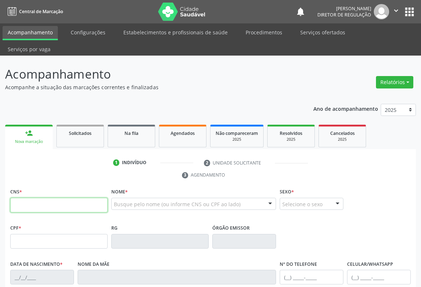
click at [45, 198] on input "text" at bounding box center [58, 205] width 97 height 15
type input "700 0099 1490 3910"
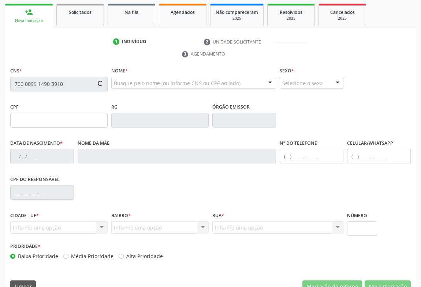
type input "1607046342"
type input "22/11/1974"
type input "(74) 99130-5206"
type input "032.110.507-95"
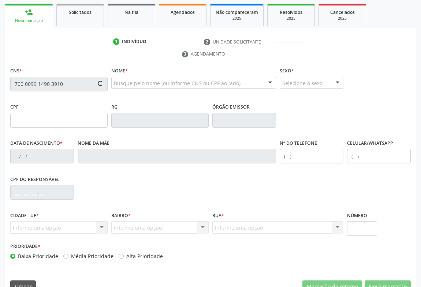
type input "S/N"
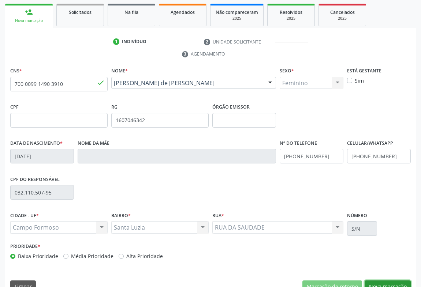
drag, startPoint x: 384, startPoint y: 272, endPoint x: 219, endPoint y: 207, distance: 176.6
click at [382, 280] on button "Nova marcação" at bounding box center [387, 286] width 46 height 12
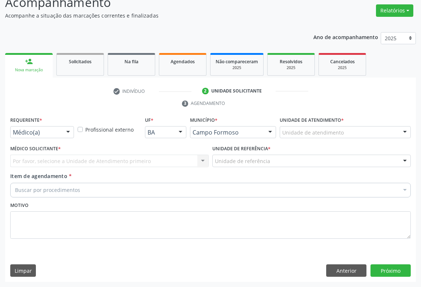
scroll to position [56, 0]
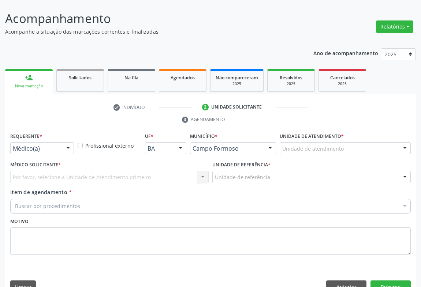
click at [67, 143] on div at bounding box center [68, 149] width 11 height 12
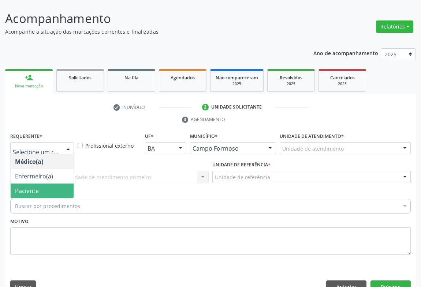
click at [52, 184] on span "Paciente" at bounding box center [42, 191] width 63 height 15
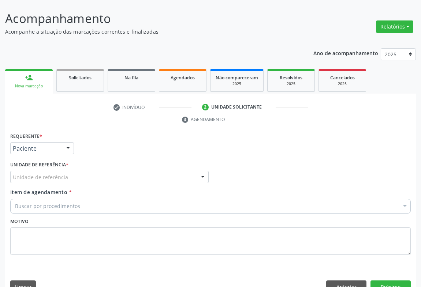
click at [103, 171] on div "Unidade de referência" at bounding box center [109, 177] width 198 height 12
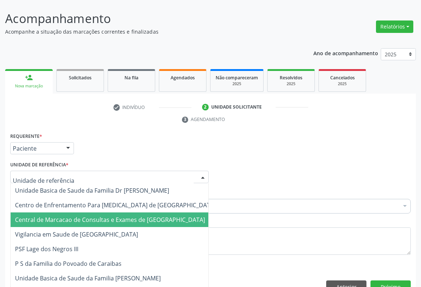
click at [101, 216] on span "Central de Marcacao de Consultas e Exames de [GEOGRAPHIC_DATA]" at bounding box center [110, 220] width 190 height 8
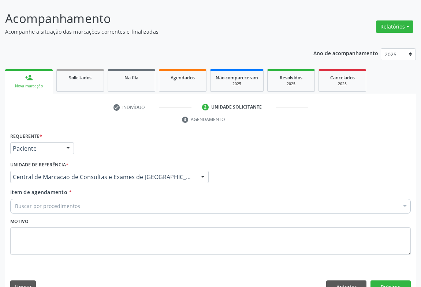
click at [125, 199] on div "Buscar por procedimentos" at bounding box center [210, 206] width 400 height 15
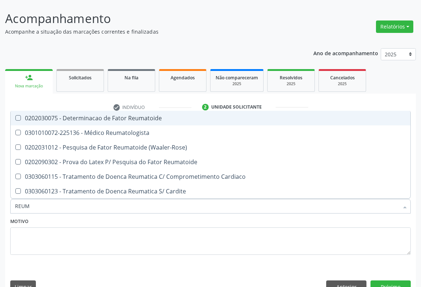
type input "REUMA"
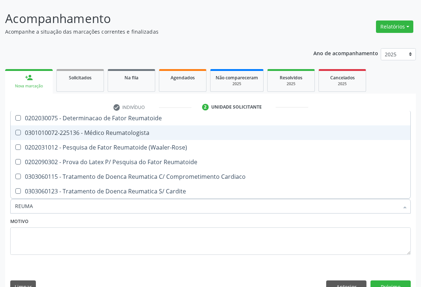
click at [137, 125] on span "0301010072-225136 - Médico Reumatologista" at bounding box center [210, 132] width 399 height 15
checkbox Reumatologista "true"
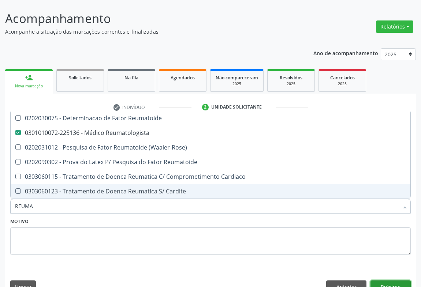
click at [377, 280] on button "Próximo" at bounding box center [390, 286] width 40 height 12
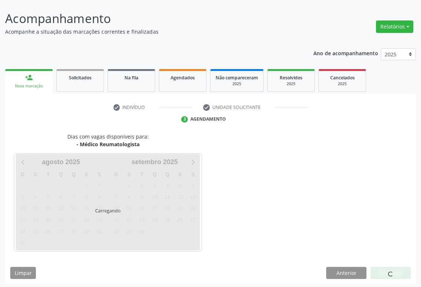
scroll to position [42, 0]
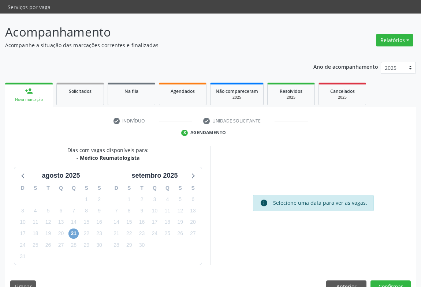
click at [76, 229] on span "21" at bounding box center [73, 234] width 10 height 10
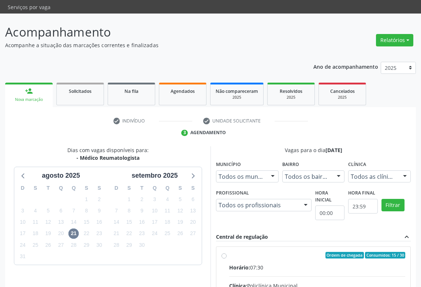
click at [226, 252] on input "Ordem de chegada Consumidos: 15 / 30 Horário: 07:30 Clínica: Policlínica Munici…" at bounding box center [223, 255] width 5 height 7
radio input "true"
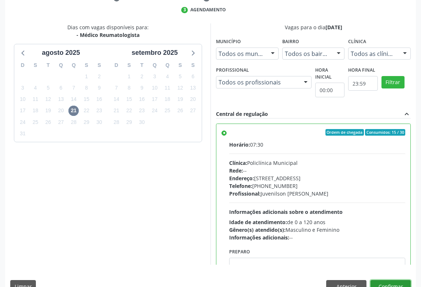
click at [396, 280] on button "Confirmar" at bounding box center [390, 286] width 40 height 12
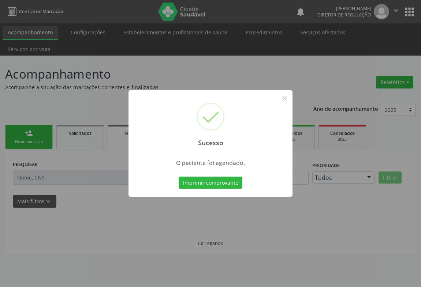
scroll to position [0, 0]
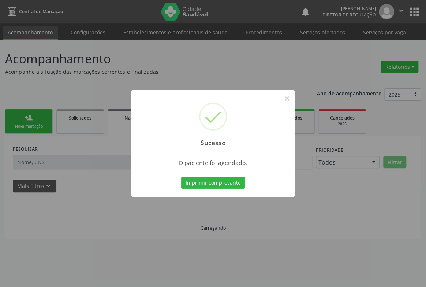
click at [181, 177] on button "Imprimir comprovante" at bounding box center [213, 183] width 64 height 12
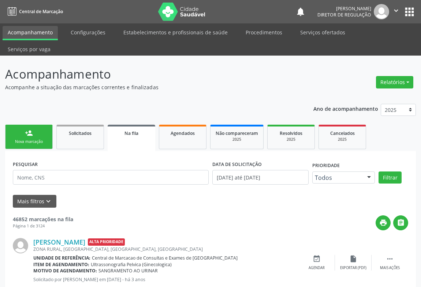
click at [23, 139] on div "Nova marcação" at bounding box center [29, 141] width 37 height 5
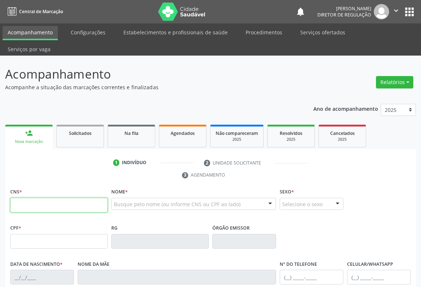
click at [26, 198] on input "text" at bounding box center [58, 205] width 97 height 15
type input "706 2095 1759 7667"
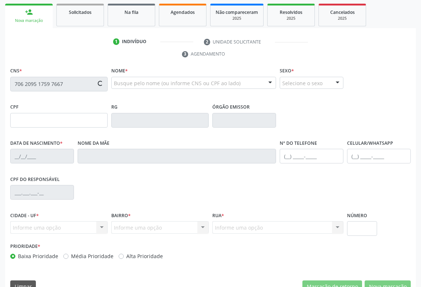
type input "0371389445"
type input "15/07/1972"
type input "(74) 98112-3177"
type input "917.381.135-15"
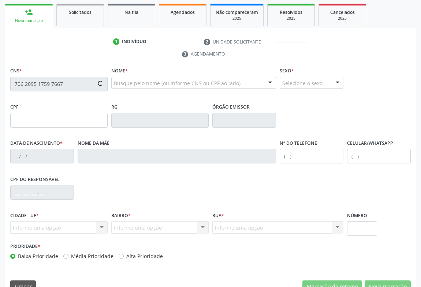
type input "SN"
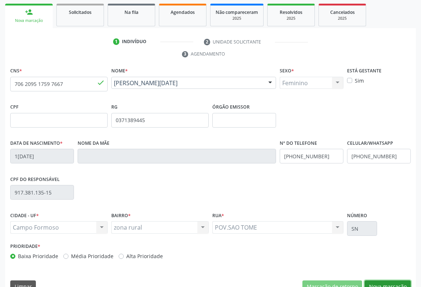
click at [390, 280] on button "Nova marcação" at bounding box center [387, 286] width 46 height 12
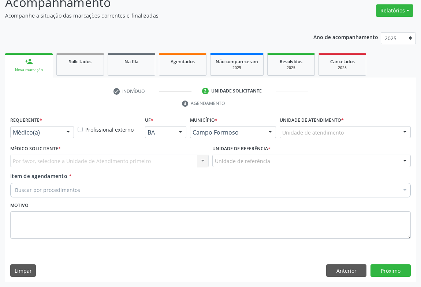
scroll to position [56, 0]
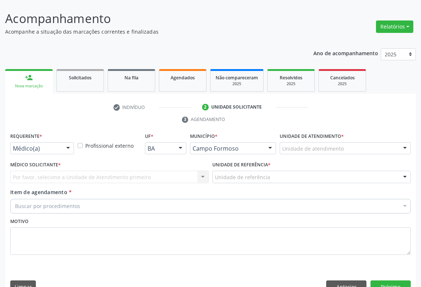
click at [69, 143] on div at bounding box center [68, 149] width 11 height 12
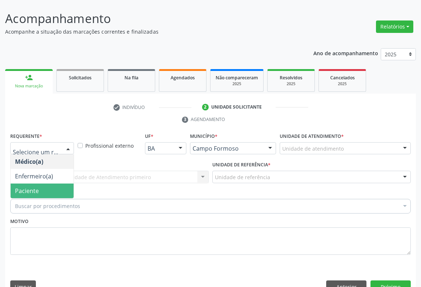
click at [54, 184] on span "Paciente" at bounding box center [42, 191] width 63 height 15
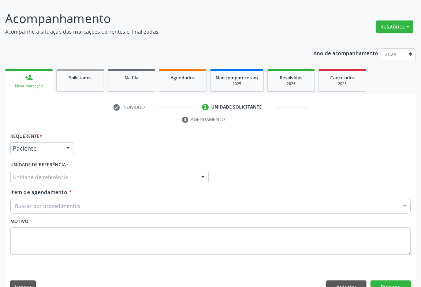
drag, startPoint x: 105, startPoint y: 158, endPoint x: 105, endPoint y: 189, distance: 30.7
click at [105, 171] on div "Unidade de referência" at bounding box center [109, 177] width 198 height 12
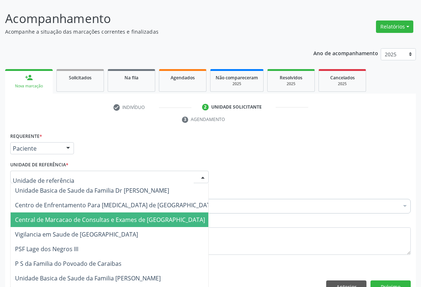
drag, startPoint x: 105, startPoint y: 205, endPoint x: 131, endPoint y: 194, distance: 28.5
click at [106, 216] on span "Central de Marcacao de Consultas e Exames de [GEOGRAPHIC_DATA]" at bounding box center [110, 220] width 190 height 8
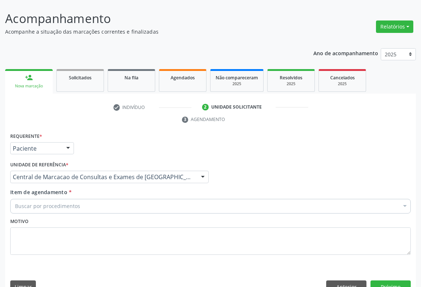
click at [132, 199] on div "Buscar por procedimentos" at bounding box center [210, 206] width 400 height 15
type input "REUM"
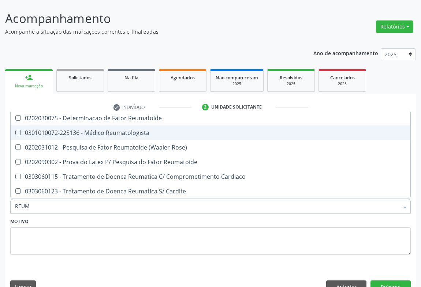
click at [159, 130] on div "0301010072-225136 - Médico Reumatologista" at bounding box center [210, 133] width 391 height 6
checkbox Reumatologista "true"
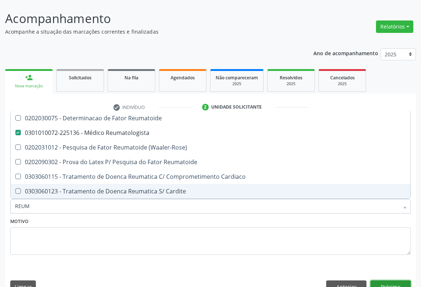
click at [395, 280] on button "Próximo" at bounding box center [390, 286] width 40 height 12
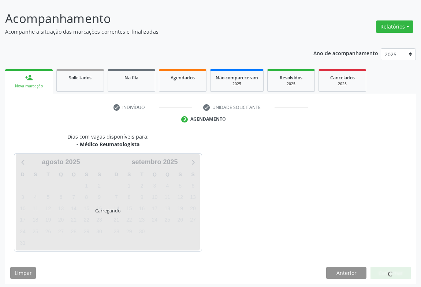
scroll to position [42, 0]
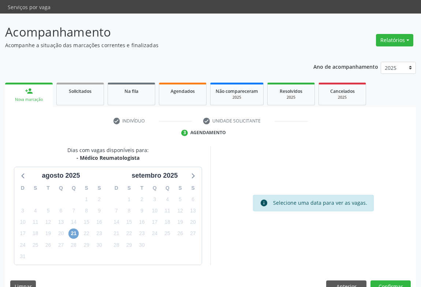
click at [76, 229] on span "21" at bounding box center [73, 234] width 10 height 10
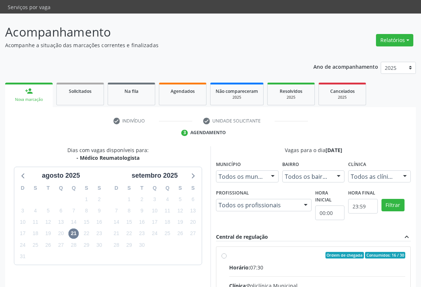
click at [299, 264] on div "Horário: 07:30" at bounding box center [317, 268] width 176 height 8
click at [226, 253] on input "Ordem de chegada Consumidos: 16 / 30 Horário: 07:30 Clínica: Policlínica Munici…" at bounding box center [223, 255] width 5 height 7
radio input "true"
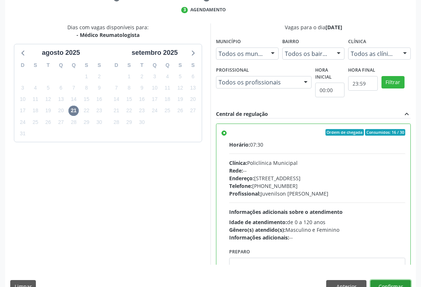
click at [399, 280] on button "Confirmar" at bounding box center [390, 286] width 40 height 12
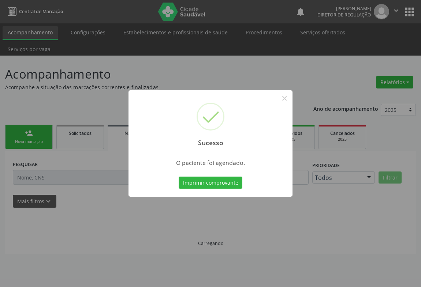
click at [178, 177] on button "Imprimir comprovante" at bounding box center [210, 183] width 64 height 12
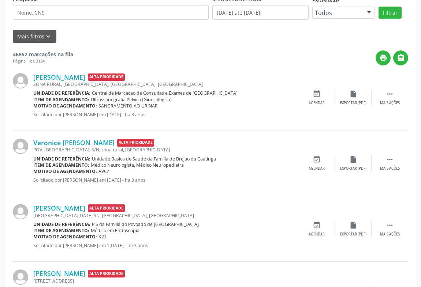
scroll to position [0, 0]
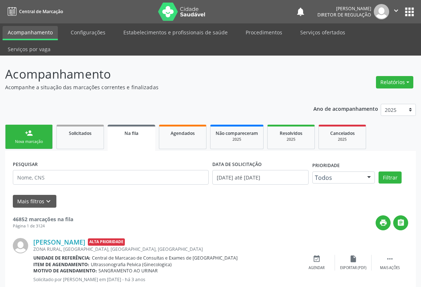
click at [27, 124] on div "Sucesso × O paciente foi agendado. Imprimir comprovante Cancel" at bounding box center [210, 143] width 421 height 287
click at [28, 125] on div "Sucesso × O paciente foi agendado. Imprimir comprovante Cancel" at bounding box center [210, 143] width 421 height 287
click at [33, 120] on div "Sucesso × O paciente foi agendado. Imprimir comprovante Cancel" at bounding box center [210, 143] width 421 height 287
click at [391, 12] on div "Sucesso × O paciente foi agendado. Imprimir comprovante Cancel" at bounding box center [210, 143] width 421 height 287
click at [397, 11] on div "Sucesso × O paciente foi agendado. Imprimir comprovante Cancel" at bounding box center [210, 143] width 421 height 287
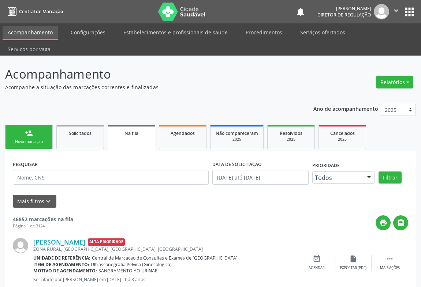
click at [397, 11] on div "Sucesso × O paciente foi agendado. Imprimir comprovante Cancel" at bounding box center [210, 143] width 421 height 287
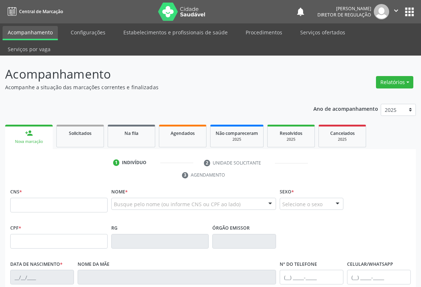
click at [397, 11] on icon "" at bounding box center [396, 11] width 8 height 8
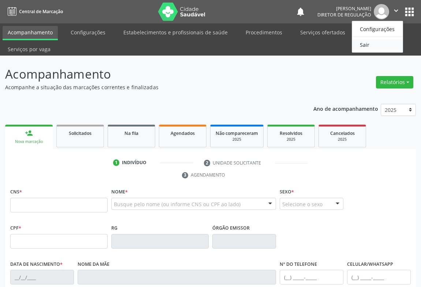
click at [374, 45] on link "Sair" at bounding box center [377, 44] width 50 height 10
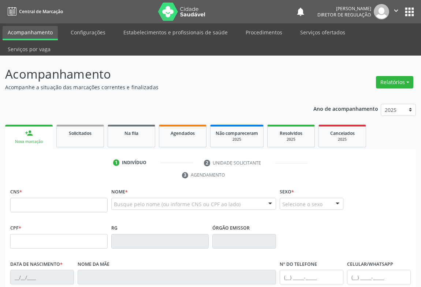
click at [27, 198] on input "text" at bounding box center [58, 205] width 97 height 15
click at [187, 133] on ul "person_add Nova marcação Solicitados Na fila Agendados Não compareceram 2025 Re…" at bounding box center [210, 136] width 410 height 26
click at [188, 129] on link "Agendados" at bounding box center [183, 136] width 48 height 23
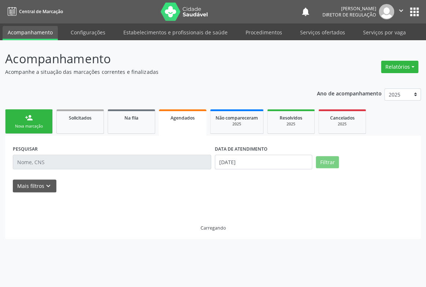
click at [37, 170] on div "PESQUISAR" at bounding box center [112, 158] width 202 height 31
click at [34, 164] on input "text" at bounding box center [112, 162] width 198 height 15
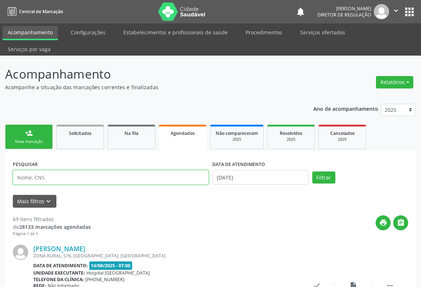
click at [29, 170] on input "text" at bounding box center [111, 177] width 196 height 15
click at [51, 170] on input "705009439355552" at bounding box center [111, 177] width 196 height 15
type input "705009439355552"
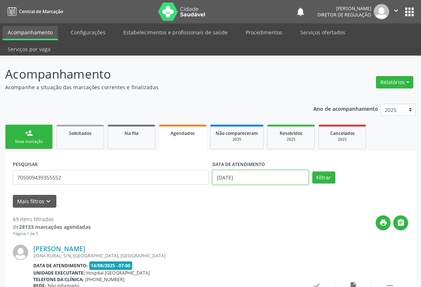
click at [281, 170] on input "[DATE]" at bounding box center [260, 177] width 96 height 15
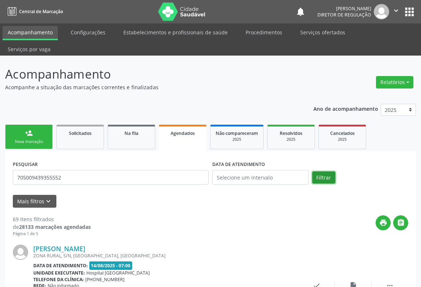
click at [325, 171] on button "Filtrar" at bounding box center [323, 177] width 23 height 12
click at [398, 10] on icon "" at bounding box center [396, 11] width 8 height 8
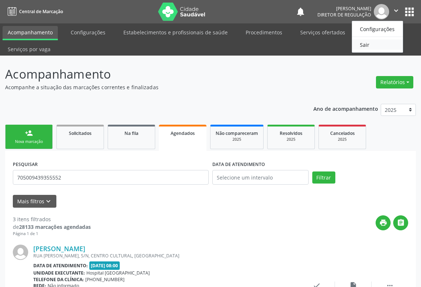
click at [364, 42] on link "Sair" at bounding box center [377, 44] width 50 height 10
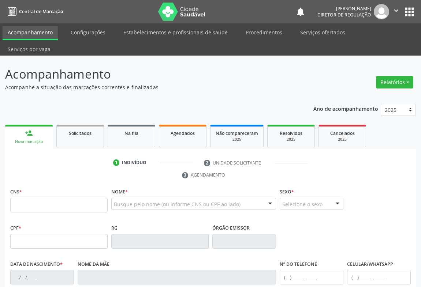
click at [68, 198] on input "text" at bounding box center [58, 205] width 97 height 15
click at [98, 198] on input "text" at bounding box center [58, 205] width 97 height 15
type input "705 0094 3935 5552"
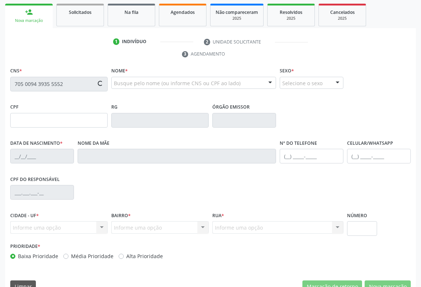
type input "638.239.265-00"
type input "0688496300"
type input "[DATE]"
type input "[PHONE_NUMBER]"
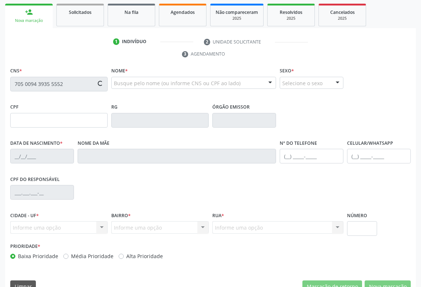
type input "638.239.265-00"
type input "S/N"
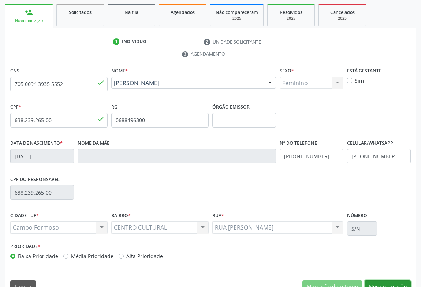
click at [384, 280] on button "Nova marcação" at bounding box center [387, 286] width 46 height 12
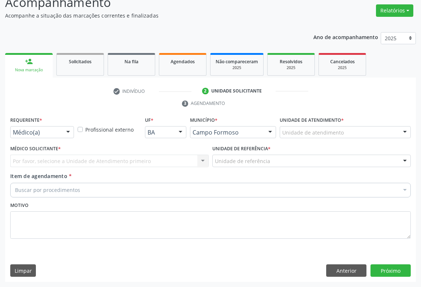
scroll to position [56, 0]
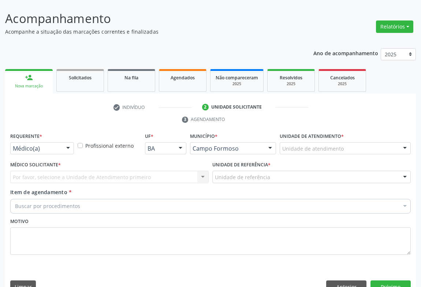
click at [53, 142] on div "Requerente * Médico(a) Médico(a) Enfermeiro(a) Paciente Nenhum resultado encont…" at bounding box center [41, 145] width 67 height 29
click at [59, 142] on div "Médico(a)" at bounding box center [42, 148] width 64 height 12
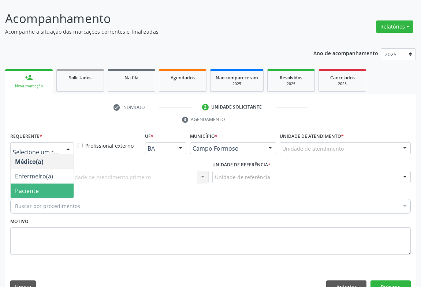
drag, startPoint x: 59, startPoint y: 171, endPoint x: 87, endPoint y: 163, distance: 29.5
click at [61, 184] on span "Paciente" at bounding box center [42, 191] width 63 height 15
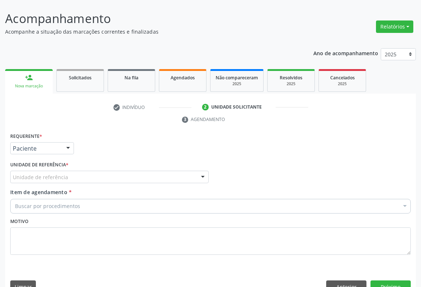
click at [87, 171] on div "Unidade de referência" at bounding box center [109, 177] width 198 height 12
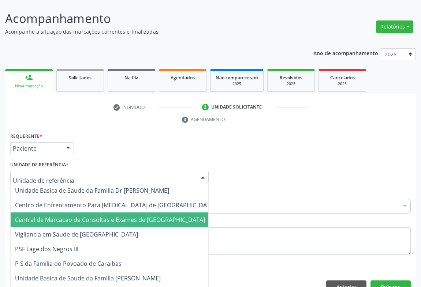
drag, startPoint x: 90, startPoint y: 199, endPoint x: 97, endPoint y: 186, distance: 14.7
click at [92, 212] on span "Central de Marcacao de Consultas e Exames de [GEOGRAPHIC_DATA]" at bounding box center [115, 219] width 209 height 15
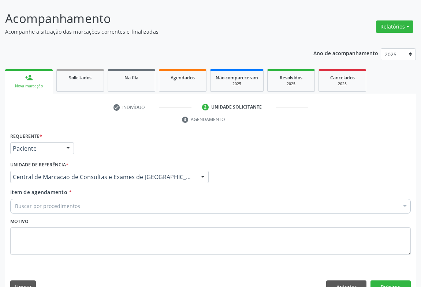
click at [98, 199] on div "Buscar por procedimentos" at bounding box center [210, 206] width 400 height 15
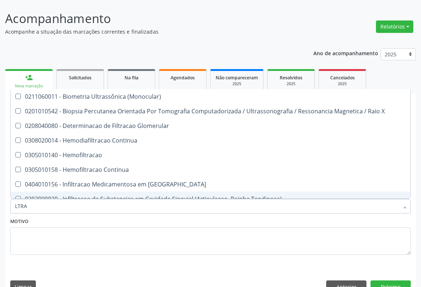
type input "LTRAS"
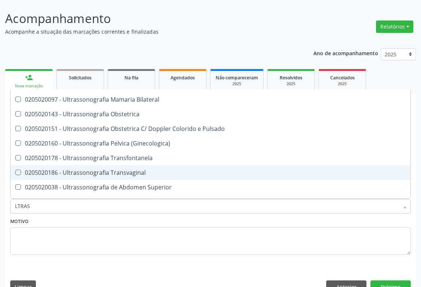
scroll to position [133, 0]
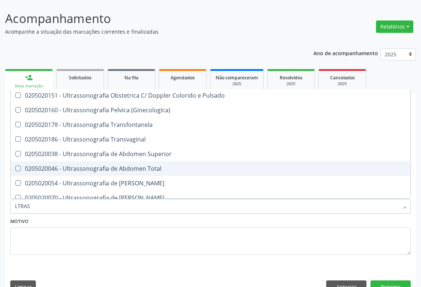
drag, startPoint x: 146, startPoint y: 154, endPoint x: 141, endPoint y: 150, distance: 6.5
click at [145, 166] on div "0205020046 - Ultrassonografia de Abdomen Total" at bounding box center [210, 169] width 391 height 6
checkbox Total "true"
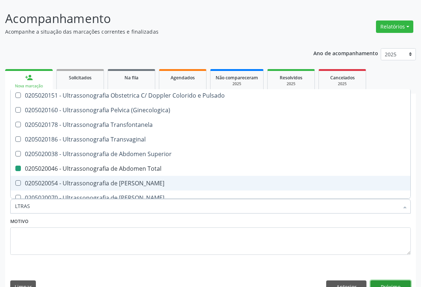
click at [386, 280] on button "Próximo" at bounding box center [390, 286] width 40 height 12
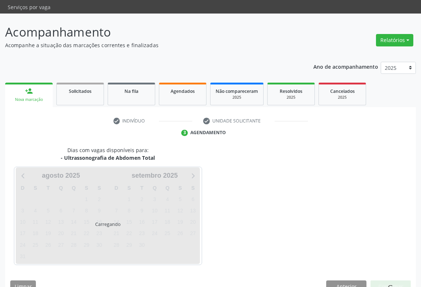
scroll to position [0, 0]
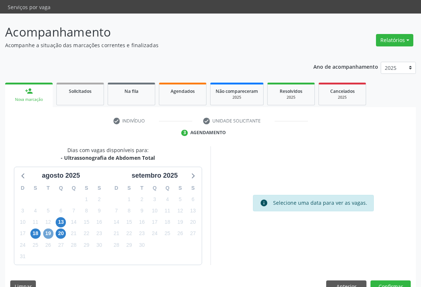
click at [44, 229] on span "19" at bounding box center [48, 234] width 10 height 10
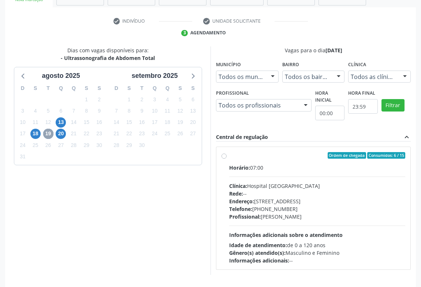
scroll to position [152, 0]
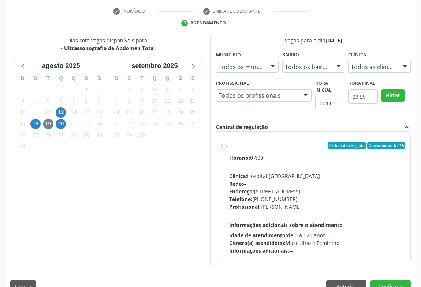
click at [296, 154] on div "Horário: 07:00" at bounding box center [317, 158] width 176 height 8
click at [226, 146] on input "Ordem de chegada Consumidos: 6 / 15 Horário: 07:00 Clínica: Hospital [GEOGRAPHI…" at bounding box center [223, 145] width 5 height 7
radio input "true"
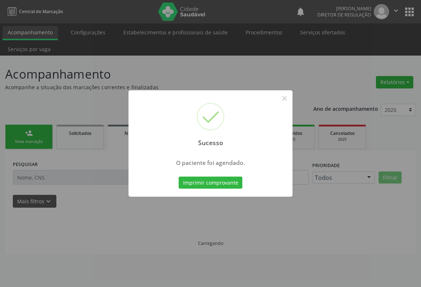
scroll to position [0, 0]
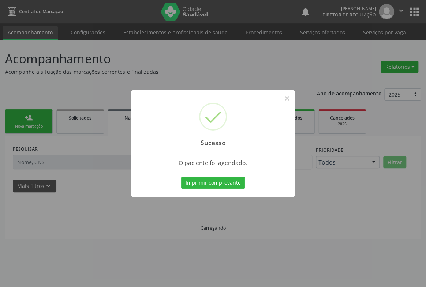
click at [181, 177] on button "Imprimir comprovante" at bounding box center [213, 183] width 64 height 12
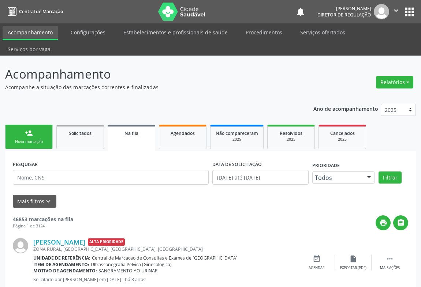
click at [395, 7] on icon "" at bounding box center [396, 11] width 8 height 8
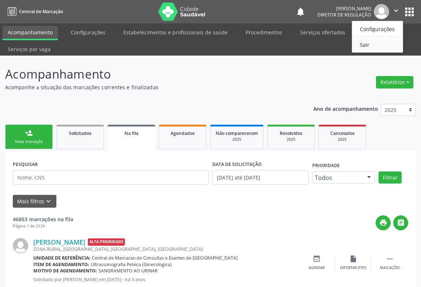
click at [373, 42] on link "Sair" at bounding box center [377, 44] width 50 height 10
